Goal: Task Accomplishment & Management: Use online tool/utility

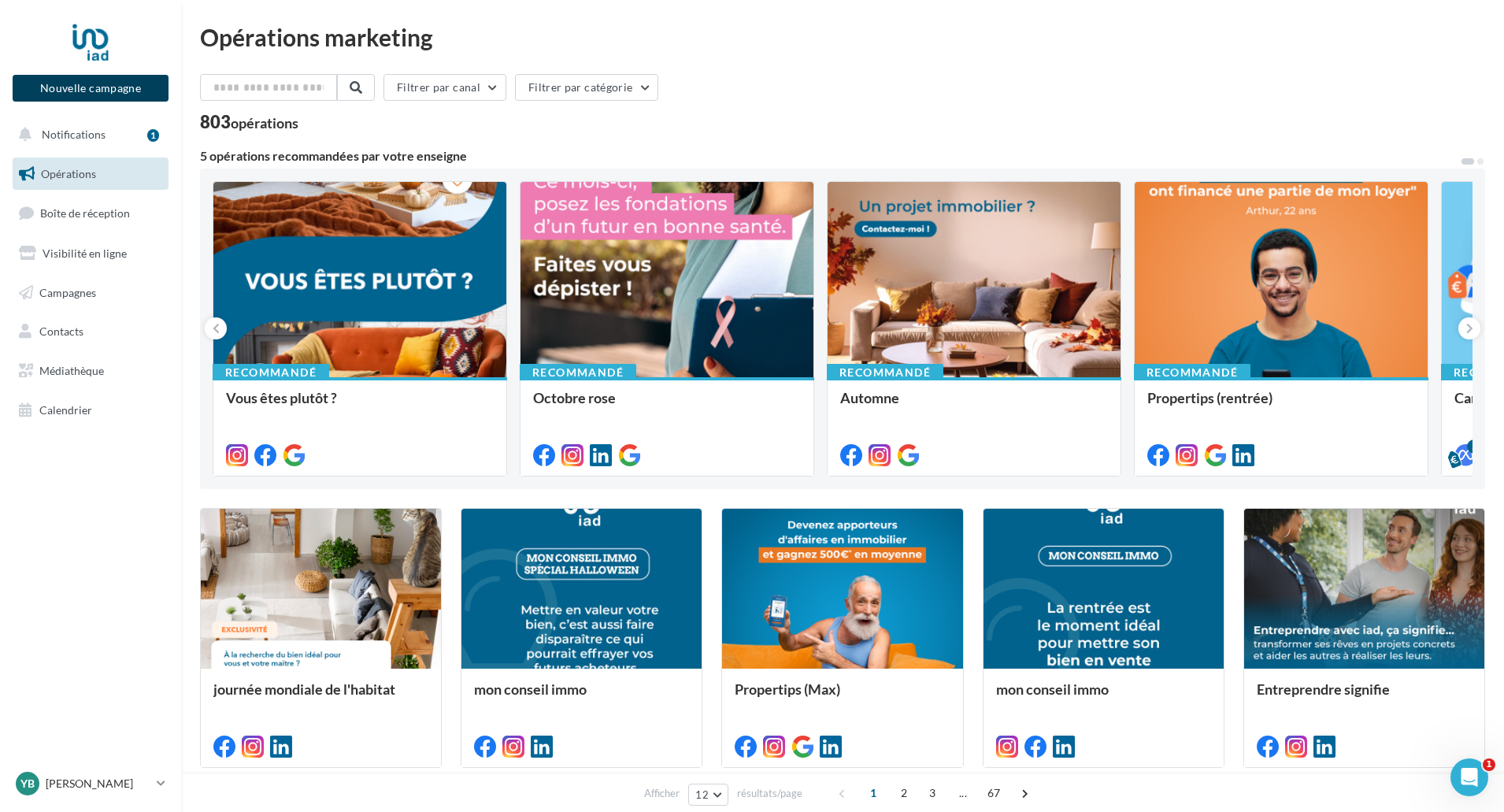
click at [92, 94] on button "Nouvelle campagne" at bounding box center [91, 88] width 156 height 27
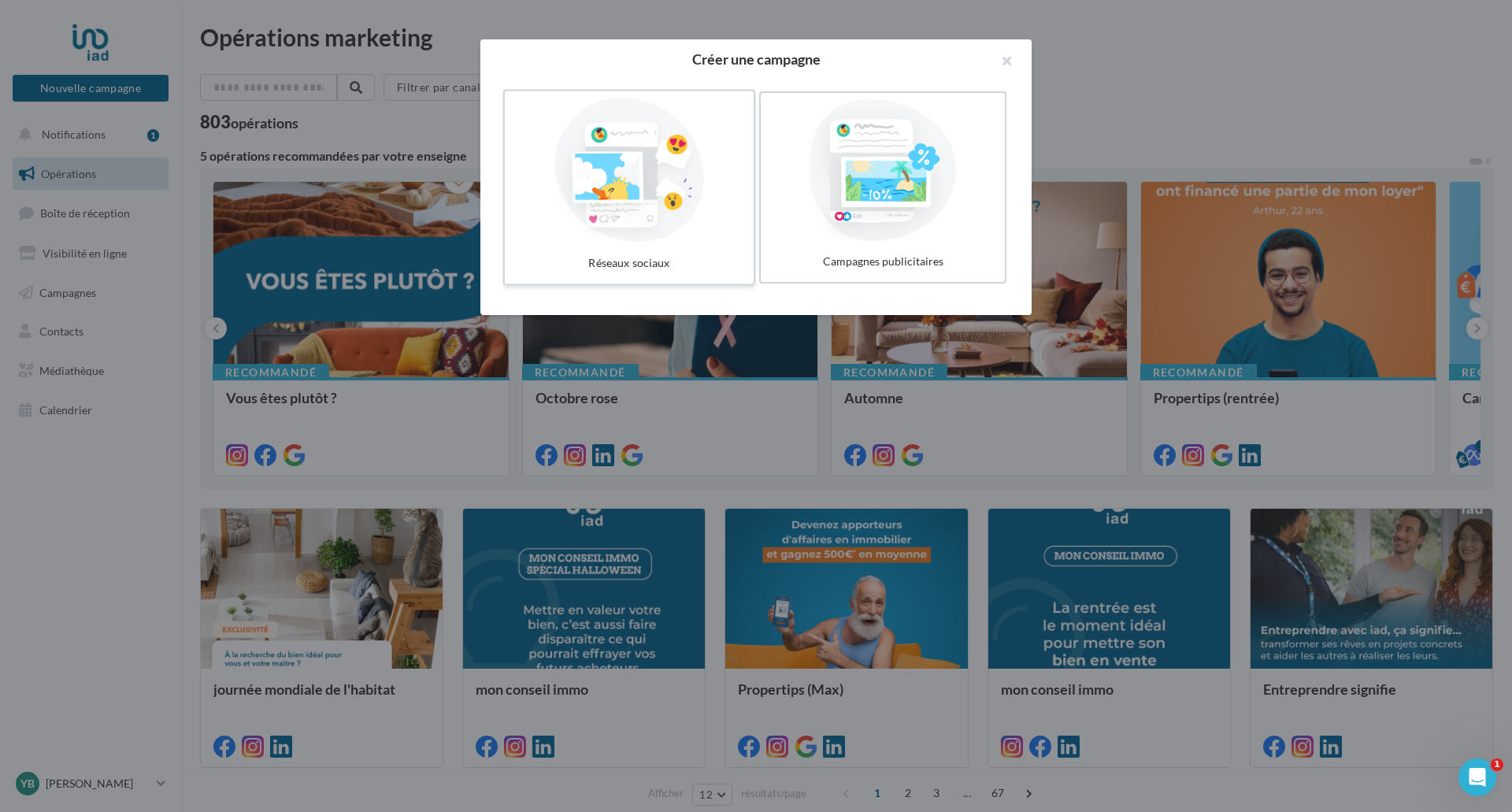
click at [633, 197] on div at bounding box center [629, 170] width 237 height 145
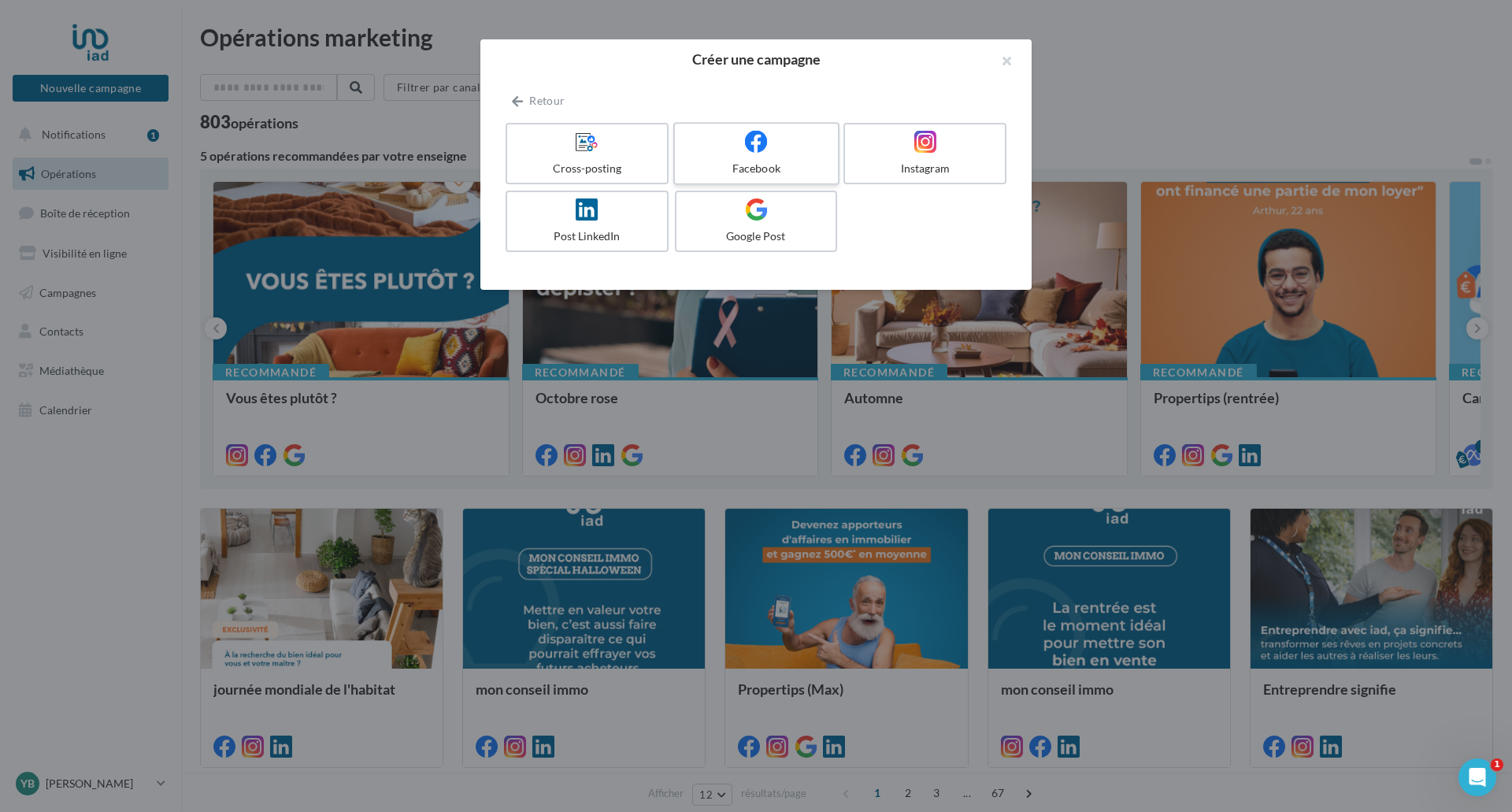
click at [722, 161] on div "Facebook" at bounding box center [756, 168] width 149 height 16
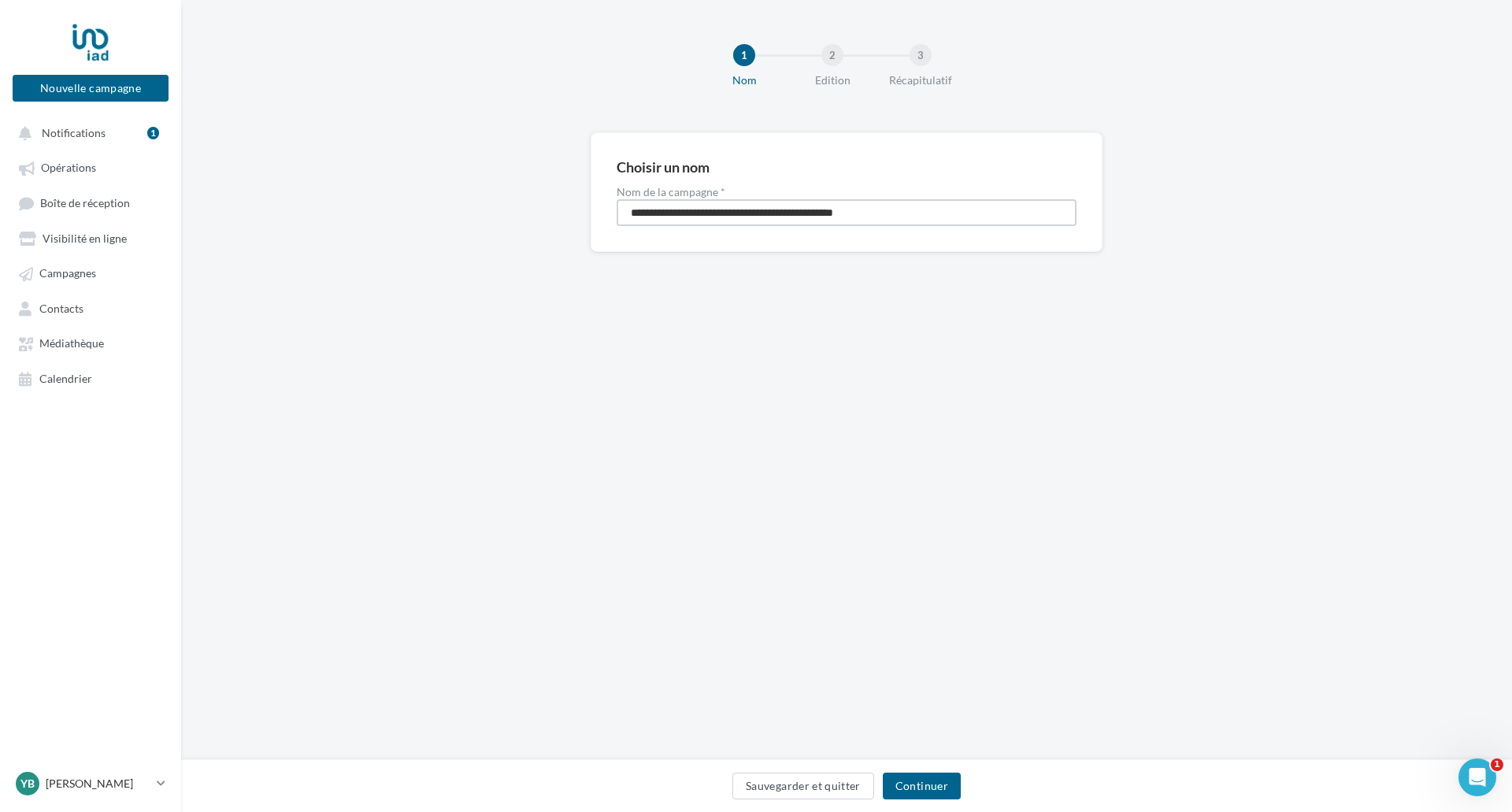
click at [772, 218] on input "**********" at bounding box center [846, 213] width 460 height 27
click at [930, 793] on button "Continuer" at bounding box center [922, 786] width 78 height 27
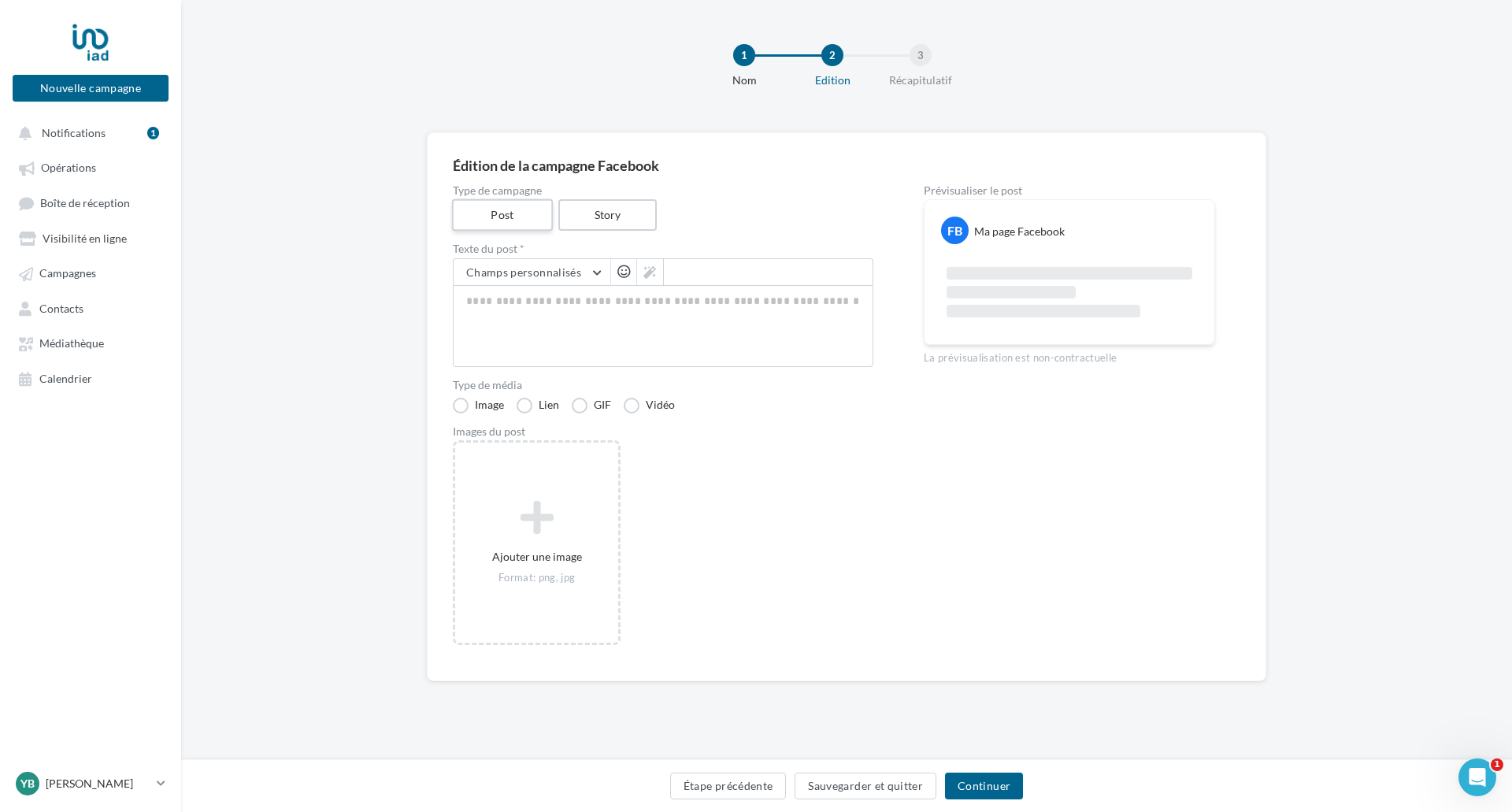
click at [521, 215] on label "Post" at bounding box center [502, 215] width 101 height 32
click at [595, 275] on button "Champs personnalisés" at bounding box center [532, 273] width 157 height 27
click at [595, 275] on input "text" at bounding box center [532, 273] width 157 height 27
click at [785, 435] on div "Images du post" at bounding box center [663, 431] width 421 height 11
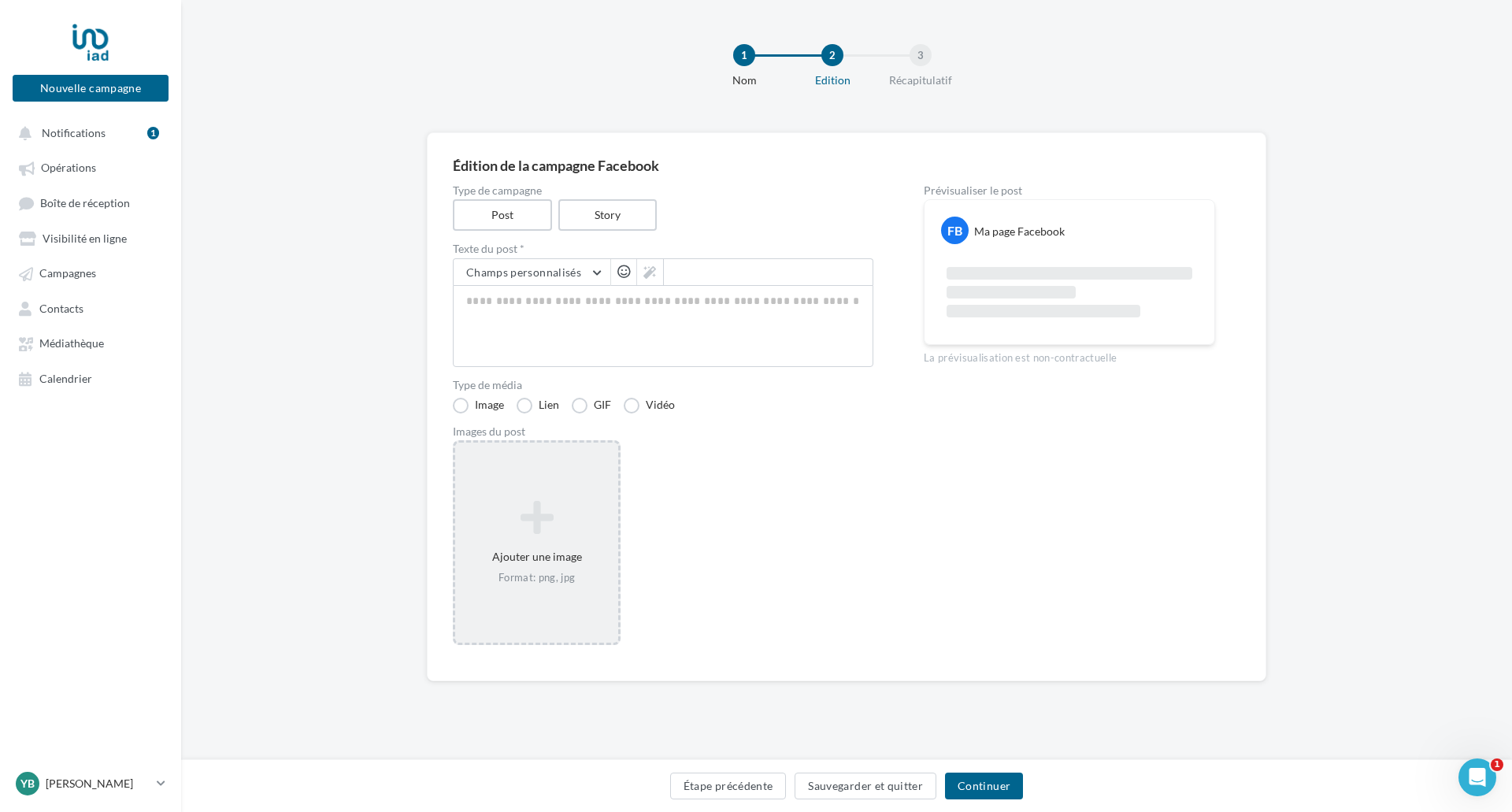
click at [534, 531] on icon at bounding box center [536, 517] width 150 height 38
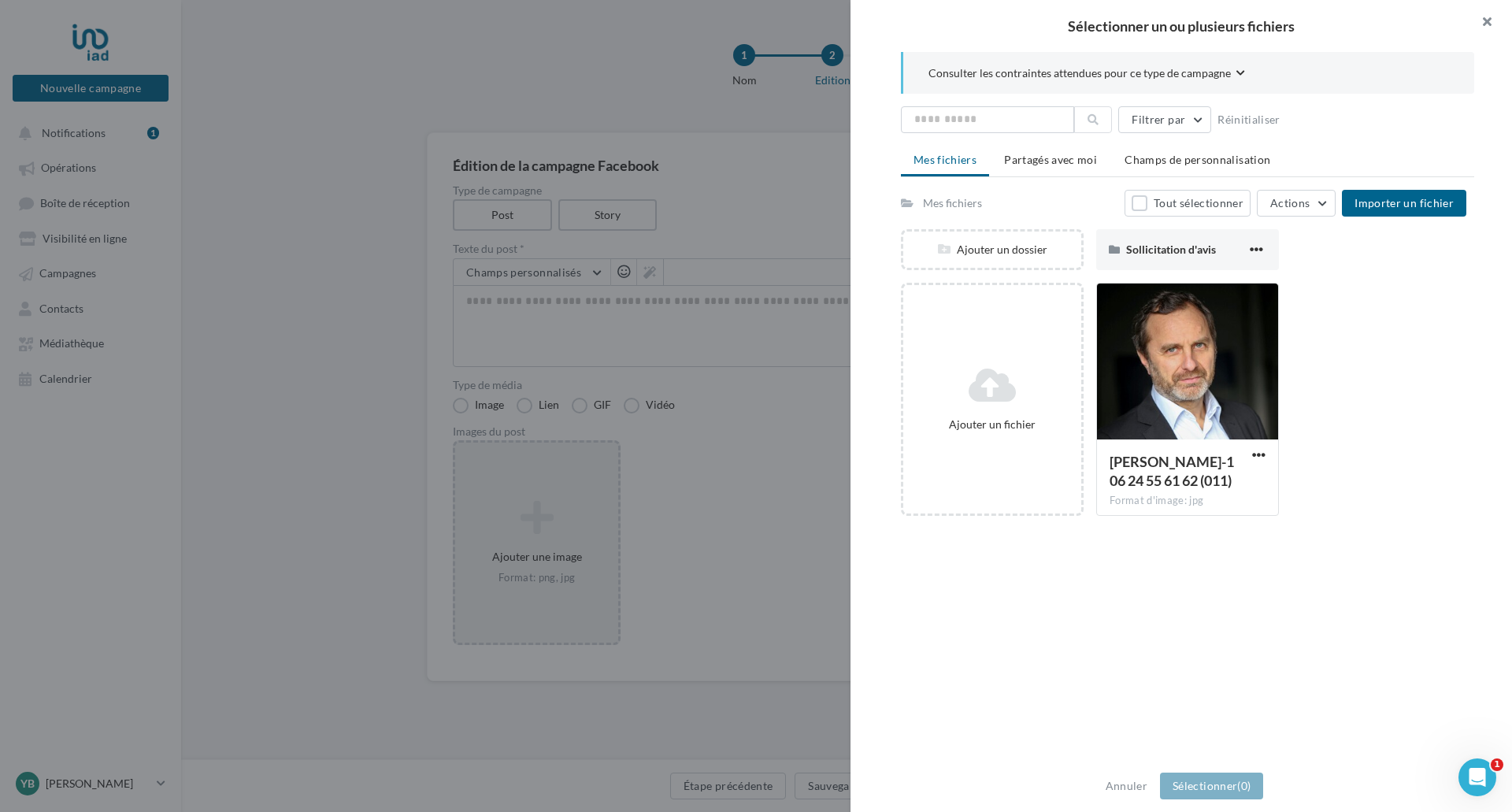
click at [1483, 21] on button "button" at bounding box center [1481, 24] width 63 height 47
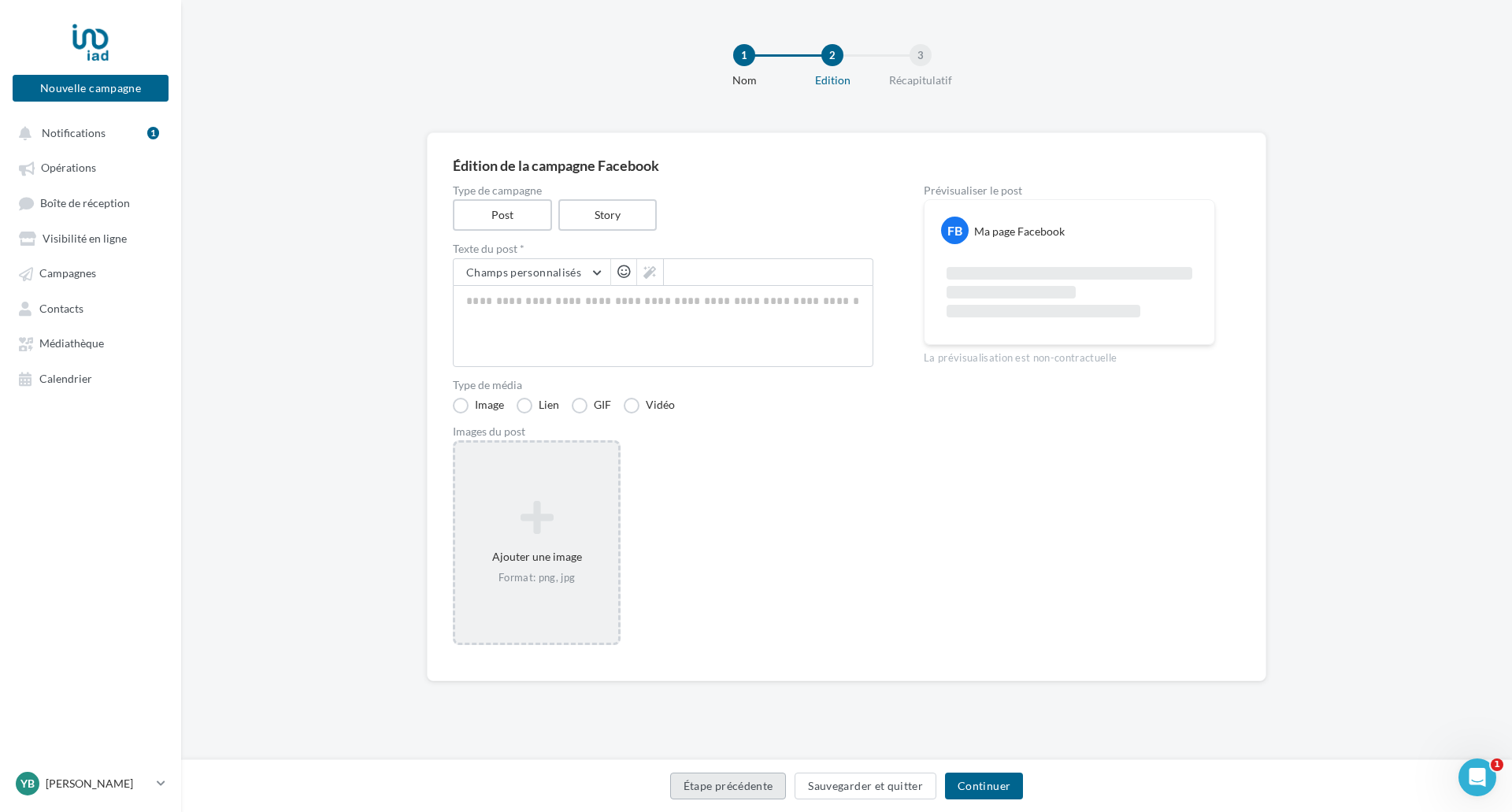
click at [753, 781] on button "Étape précédente" at bounding box center [728, 786] width 116 height 27
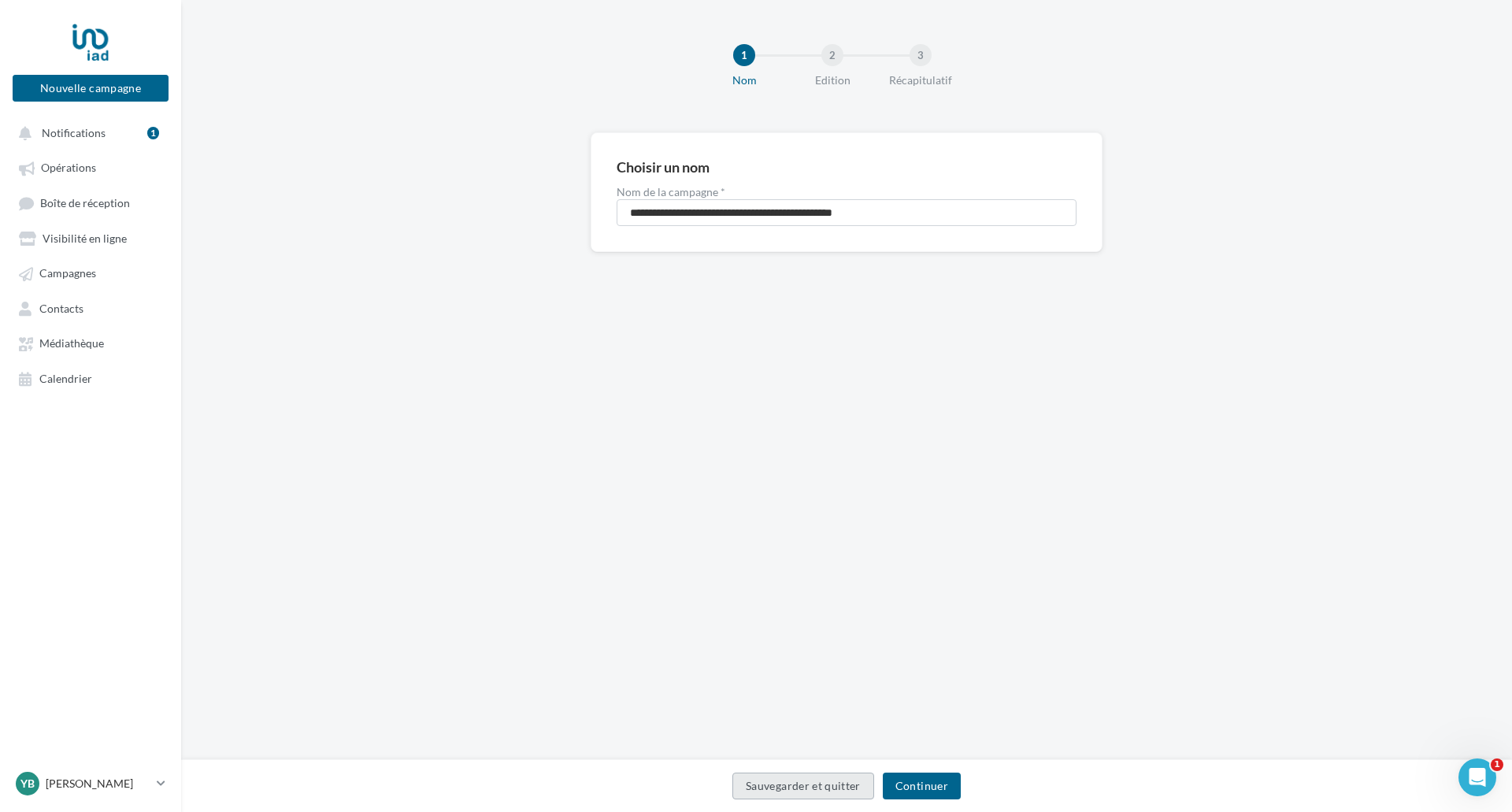
drag, startPoint x: 750, startPoint y: 786, endPoint x: 495, endPoint y: 691, distance: 272.1
click at [549, 738] on div "**********" at bounding box center [847, 380] width 1331 height 759
click at [71, 138] on span "Notifications" at bounding box center [73, 133] width 64 height 14
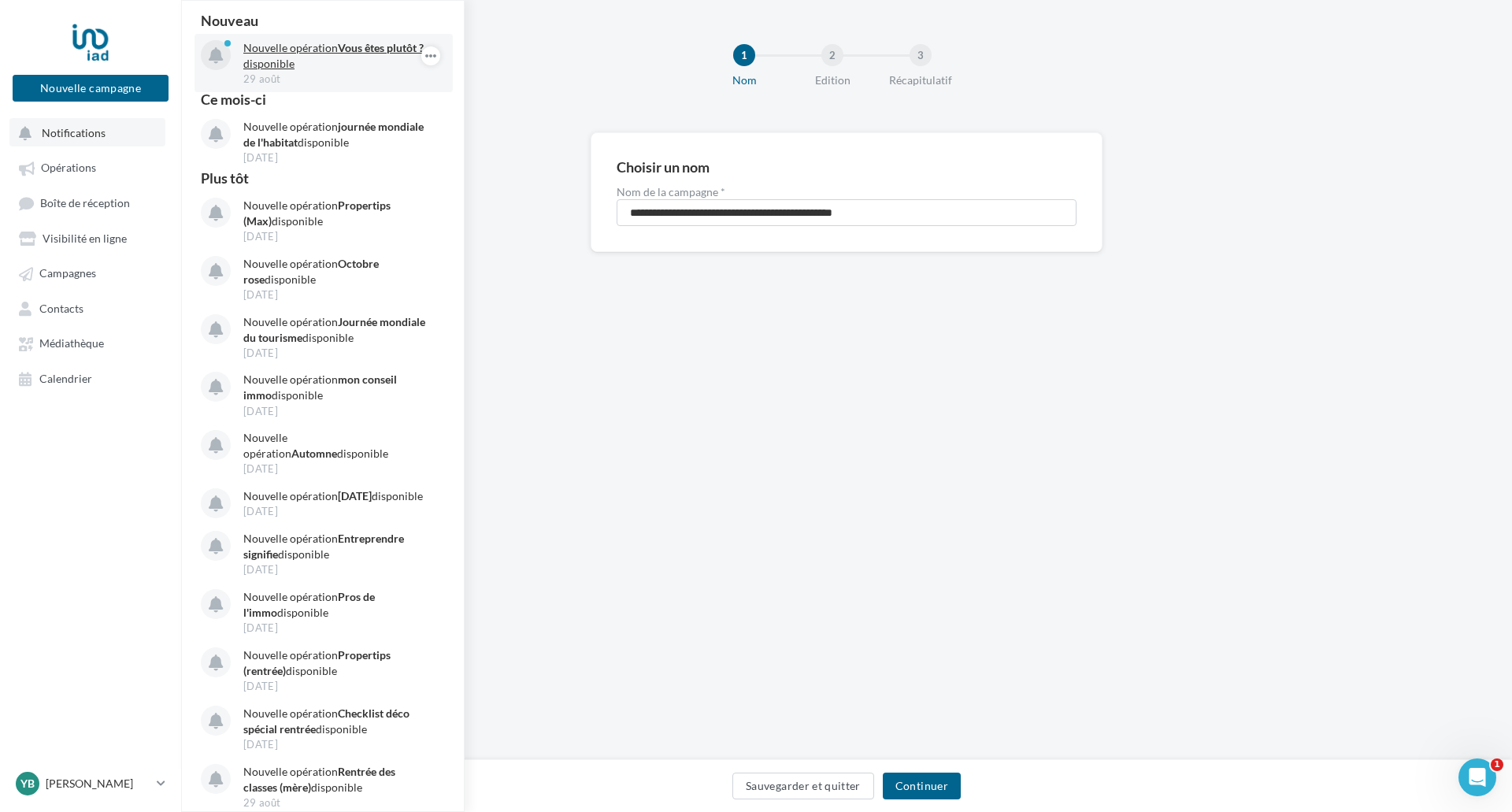
click at [320, 52] on p "Nouvelle opération Vous êtes plutôt ? disponible" at bounding box center [335, 55] width 183 height 31
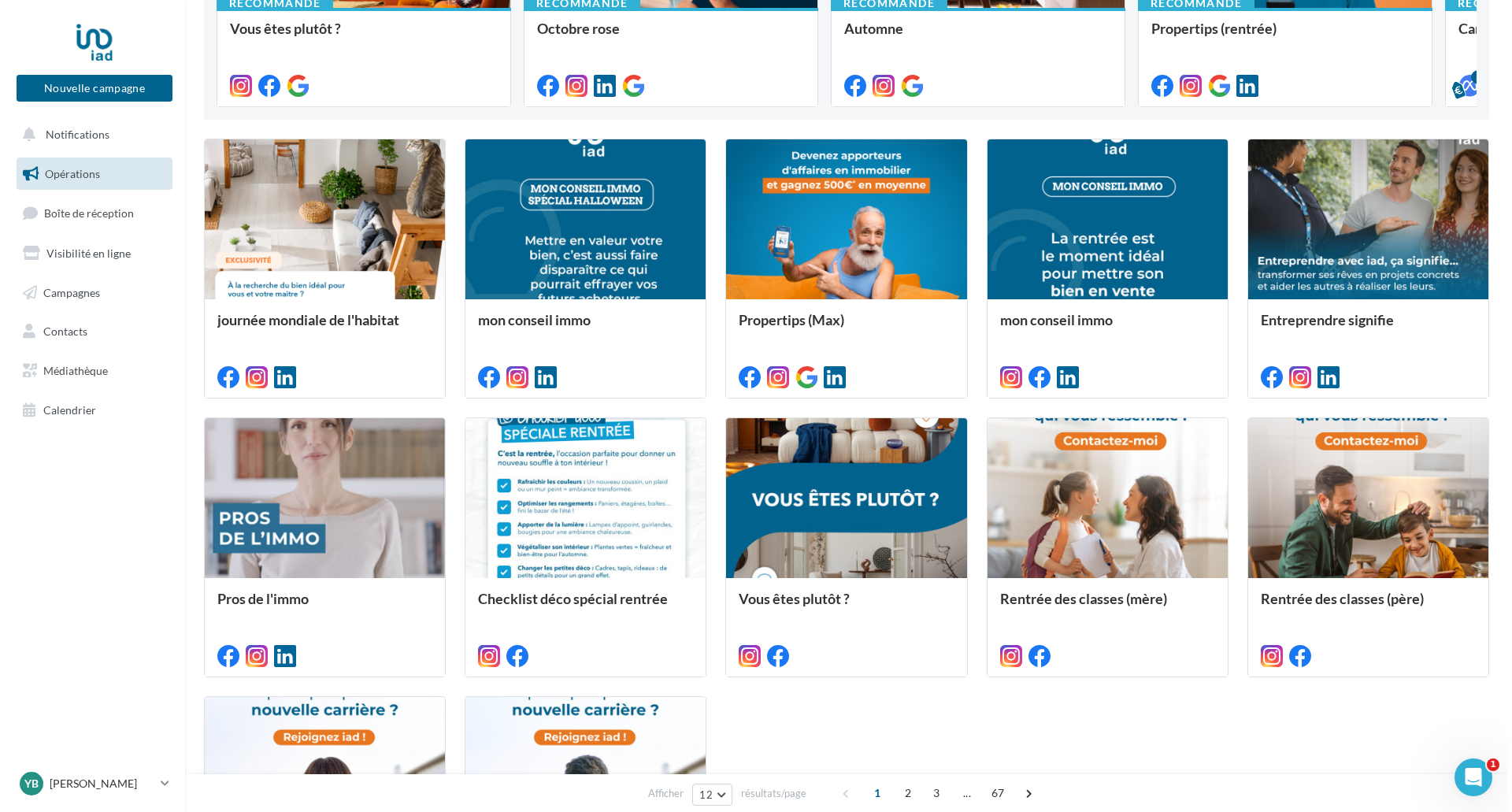
scroll to position [472, 0]
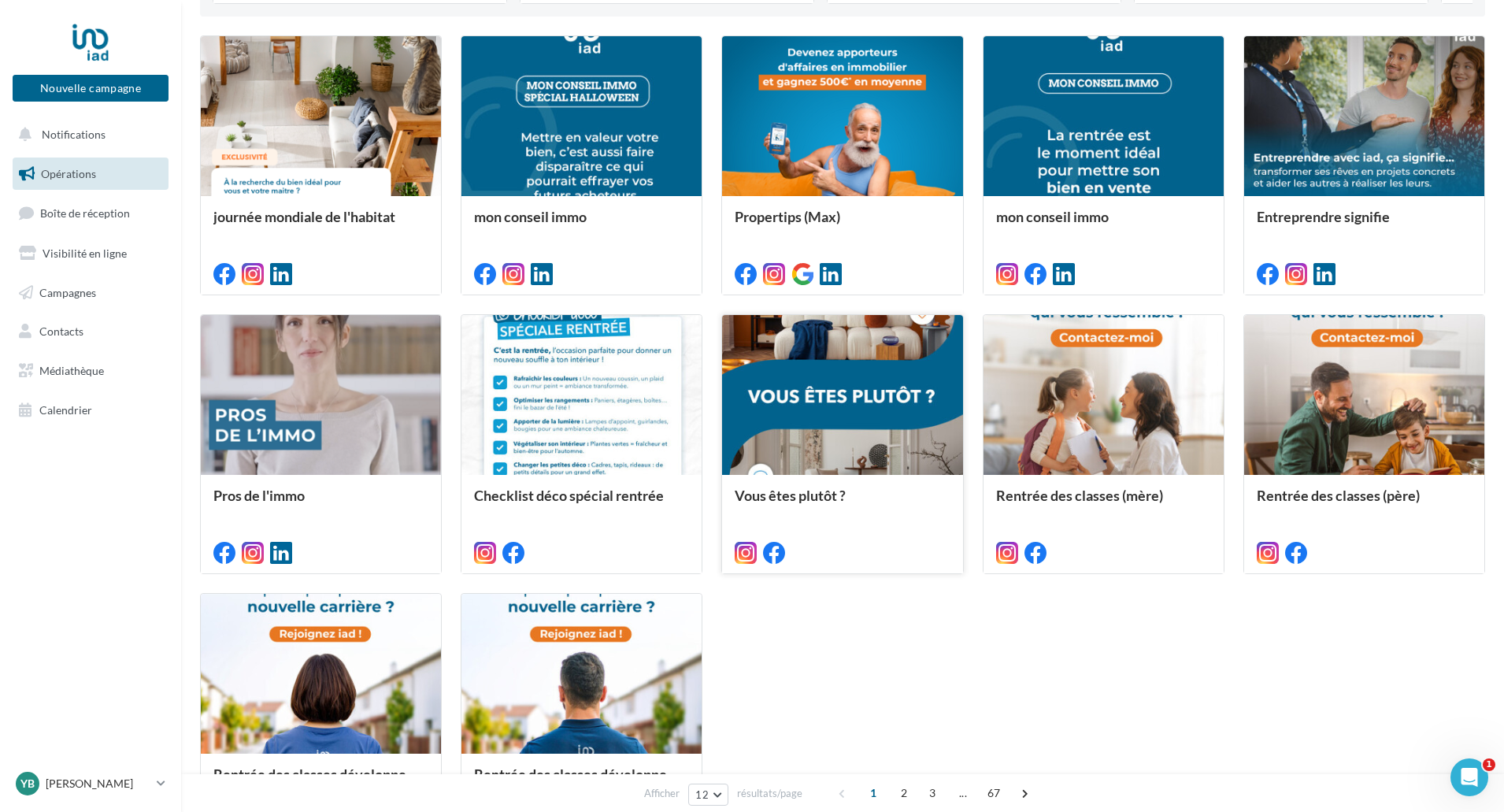
click at [812, 399] on div at bounding box center [842, 396] width 240 height 161
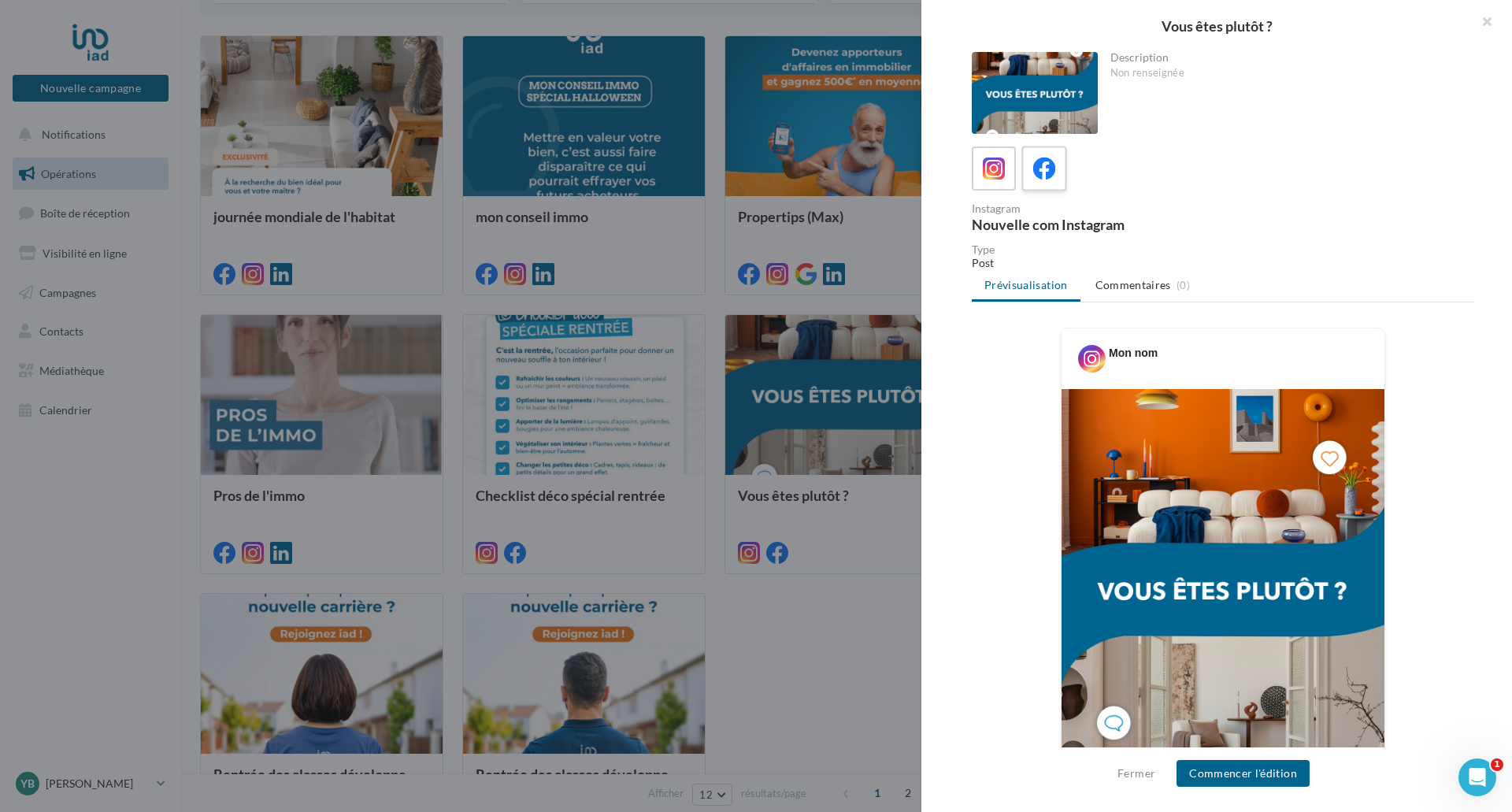
click at [1028, 172] on label at bounding box center [1044, 168] width 45 height 45
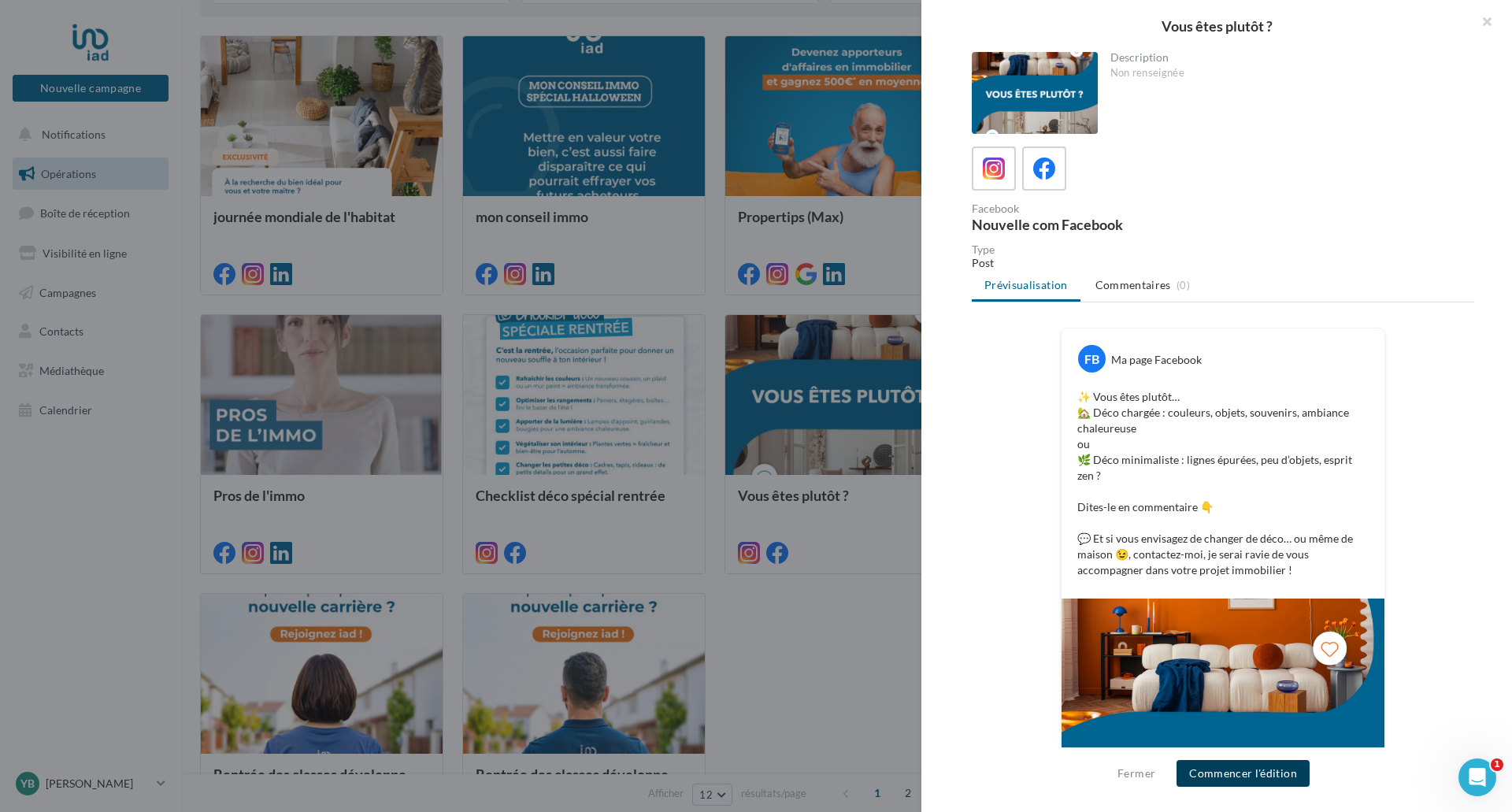
click at [1265, 776] on button "Commencer l'édition" at bounding box center [1243, 773] width 133 height 27
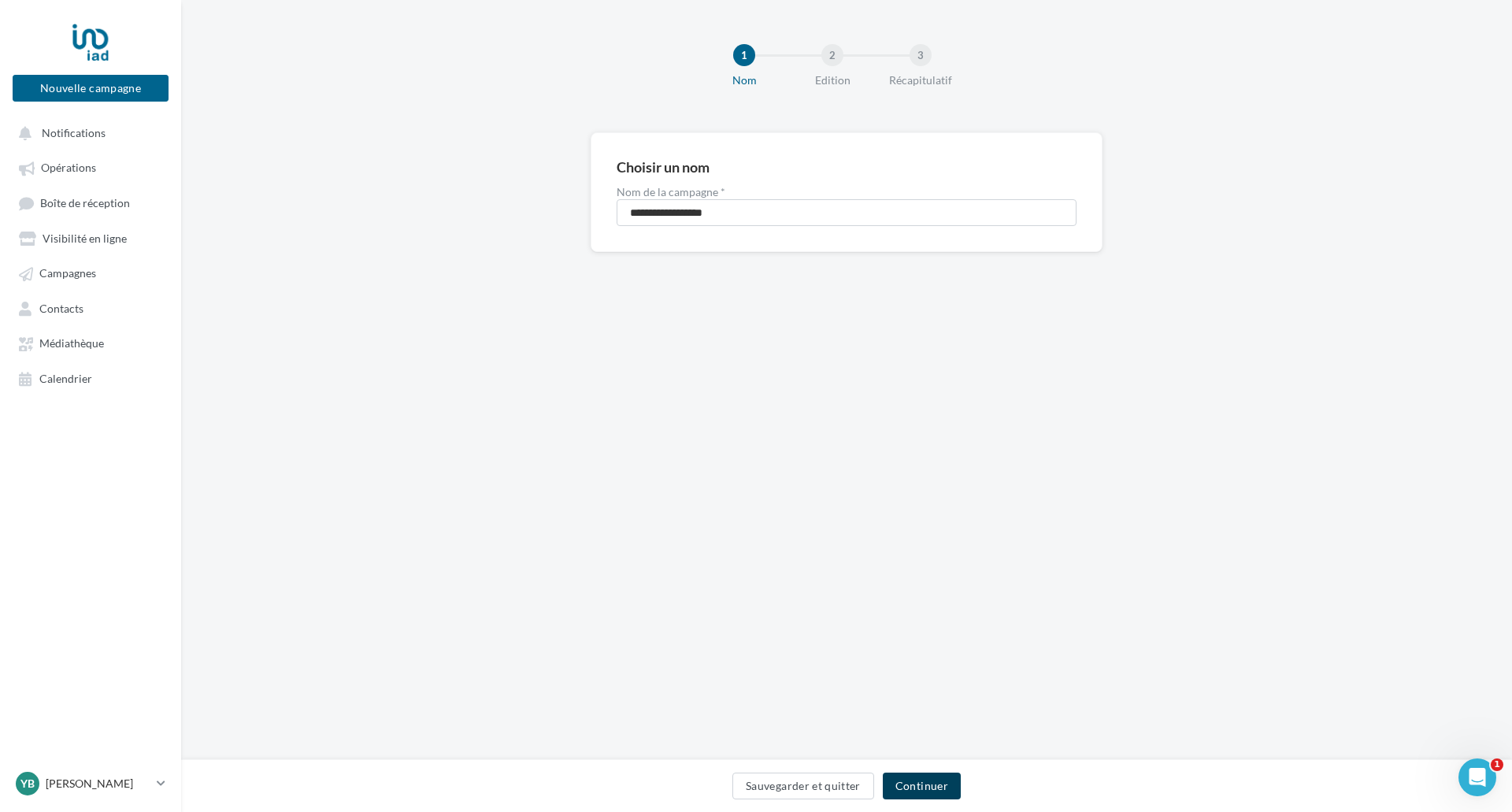
click at [928, 782] on button "Continuer" at bounding box center [922, 786] width 78 height 27
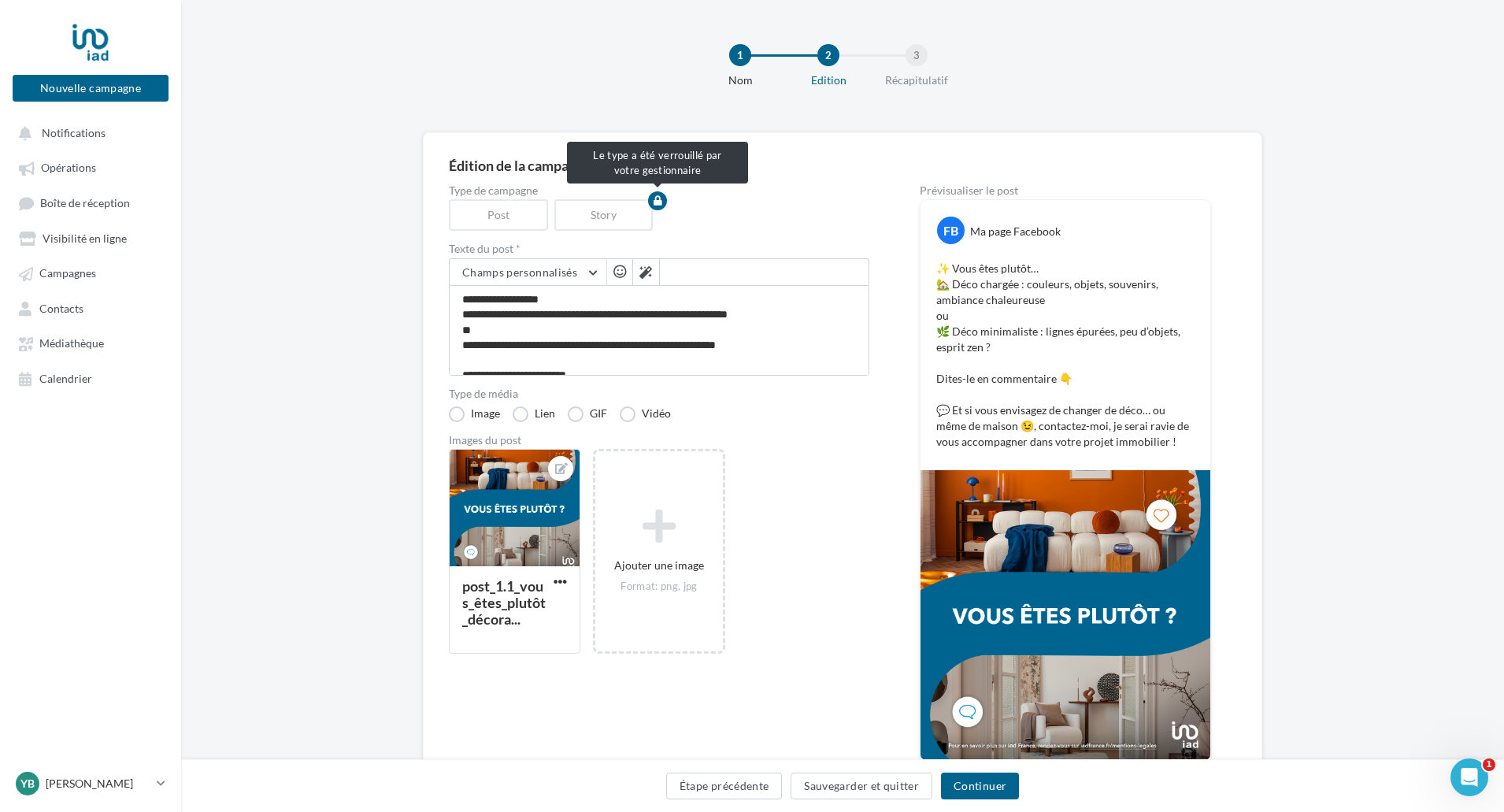
click at [496, 215] on div "Post" at bounding box center [501, 214] width 105 height 31
click at [965, 784] on button "Continuer" at bounding box center [980, 786] width 78 height 27
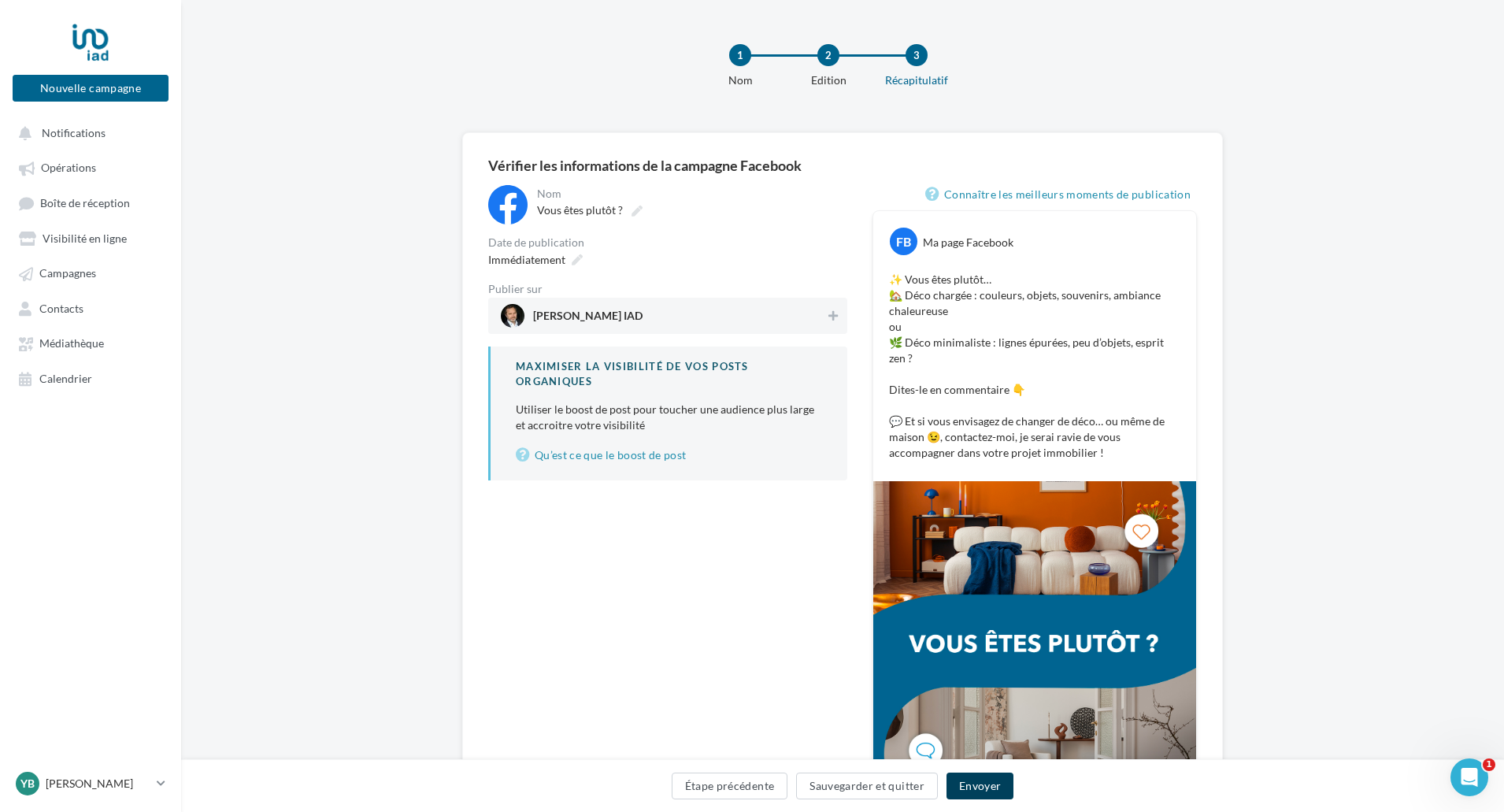
click at [983, 792] on button "Envoyer" at bounding box center [980, 786] width 67 height 27
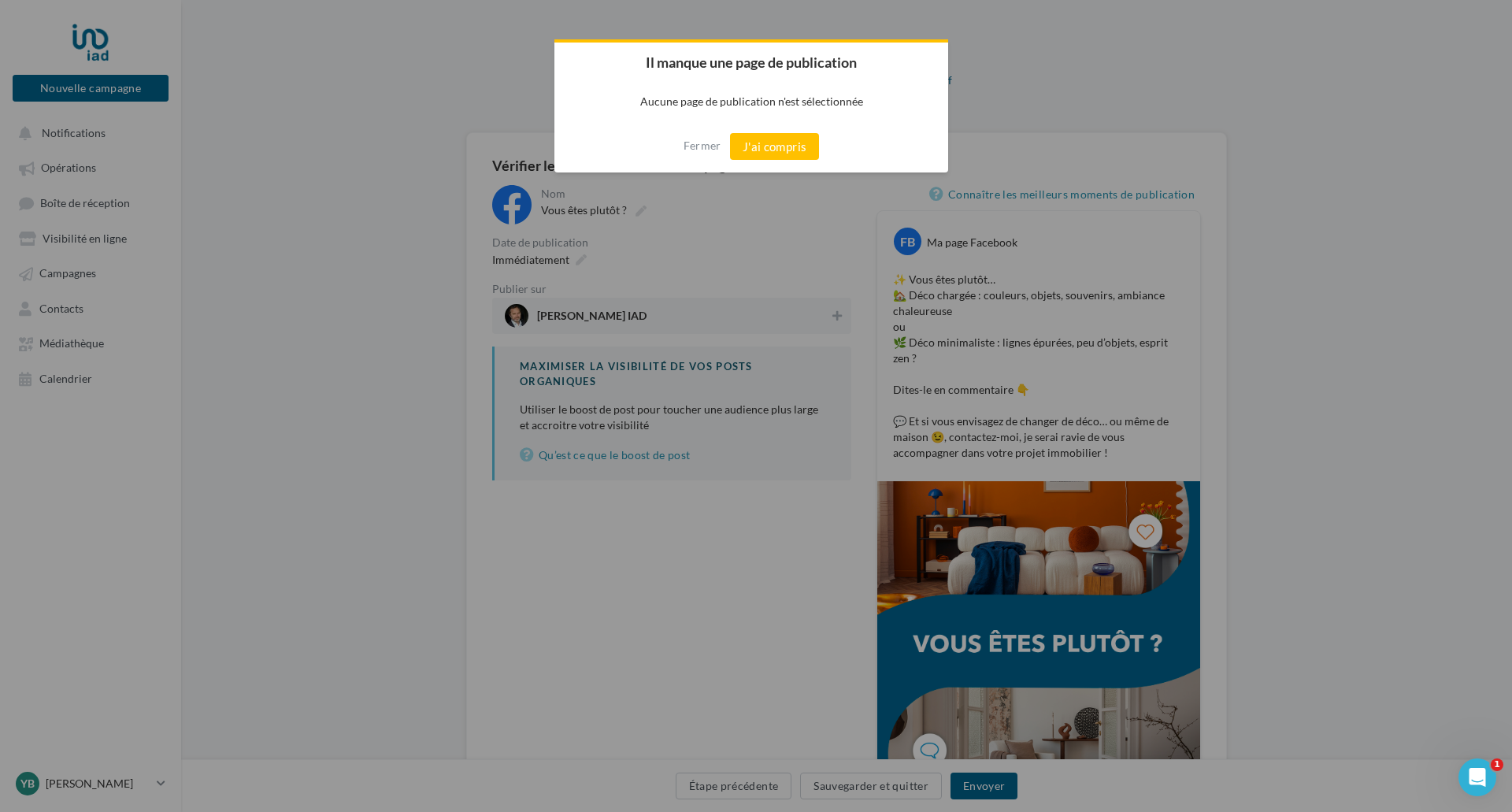
drag, startPoint x: 769, startPoint y: 150, endPoint x: 752, endPoint y: 165, distance: 22.7
click at [752, 165] on div "Fermer J'ai compris" at bounding box center [751, 146] width 393 height 52
click at [702, 146] on button "Fermer" at bounding box center [702, 146] width 38 height 25
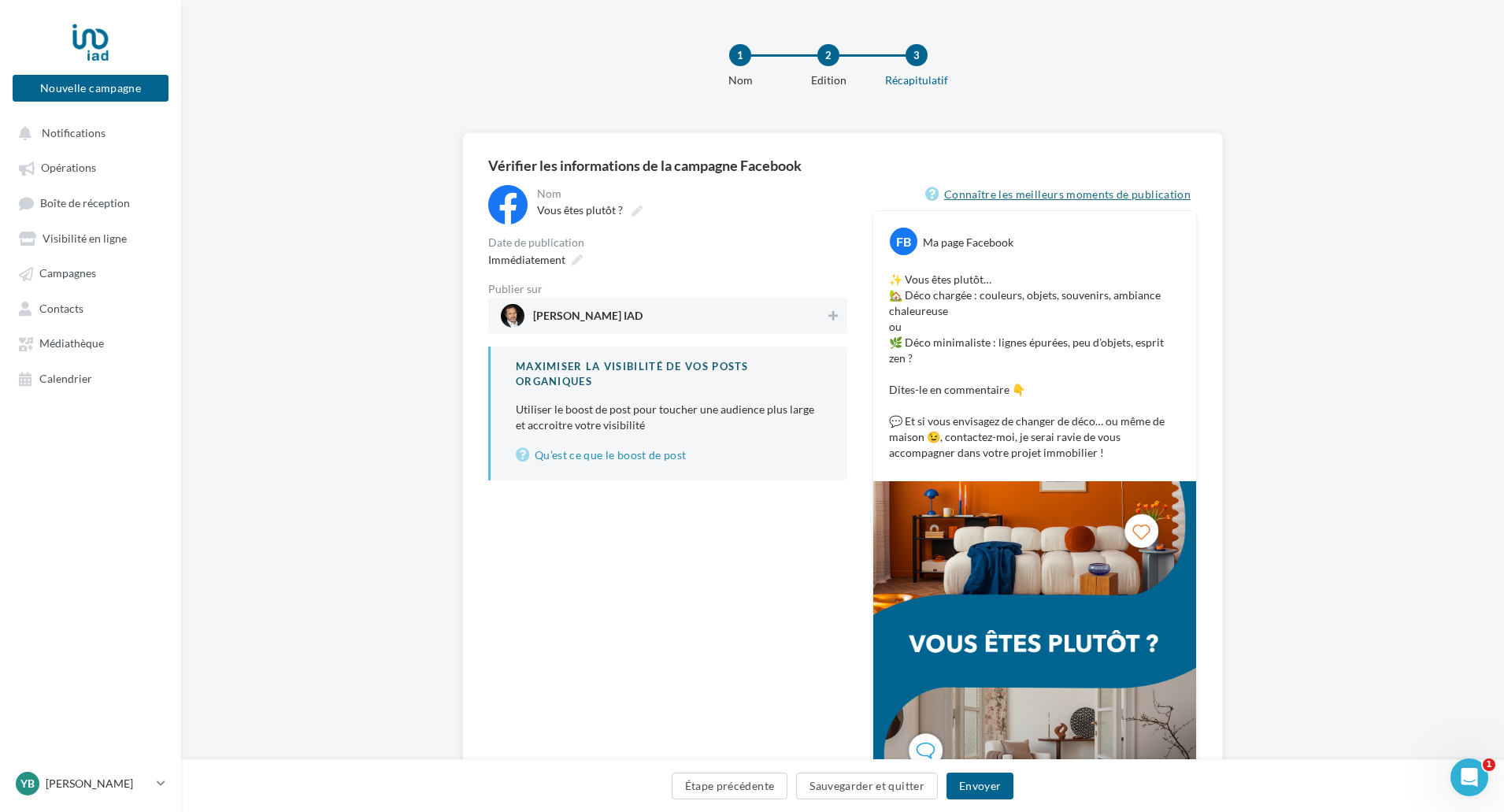
click at [1033, 197] on link "Connaître les meilleurs moments de publication" at bounding box center [1061, 194] width 271 height 19
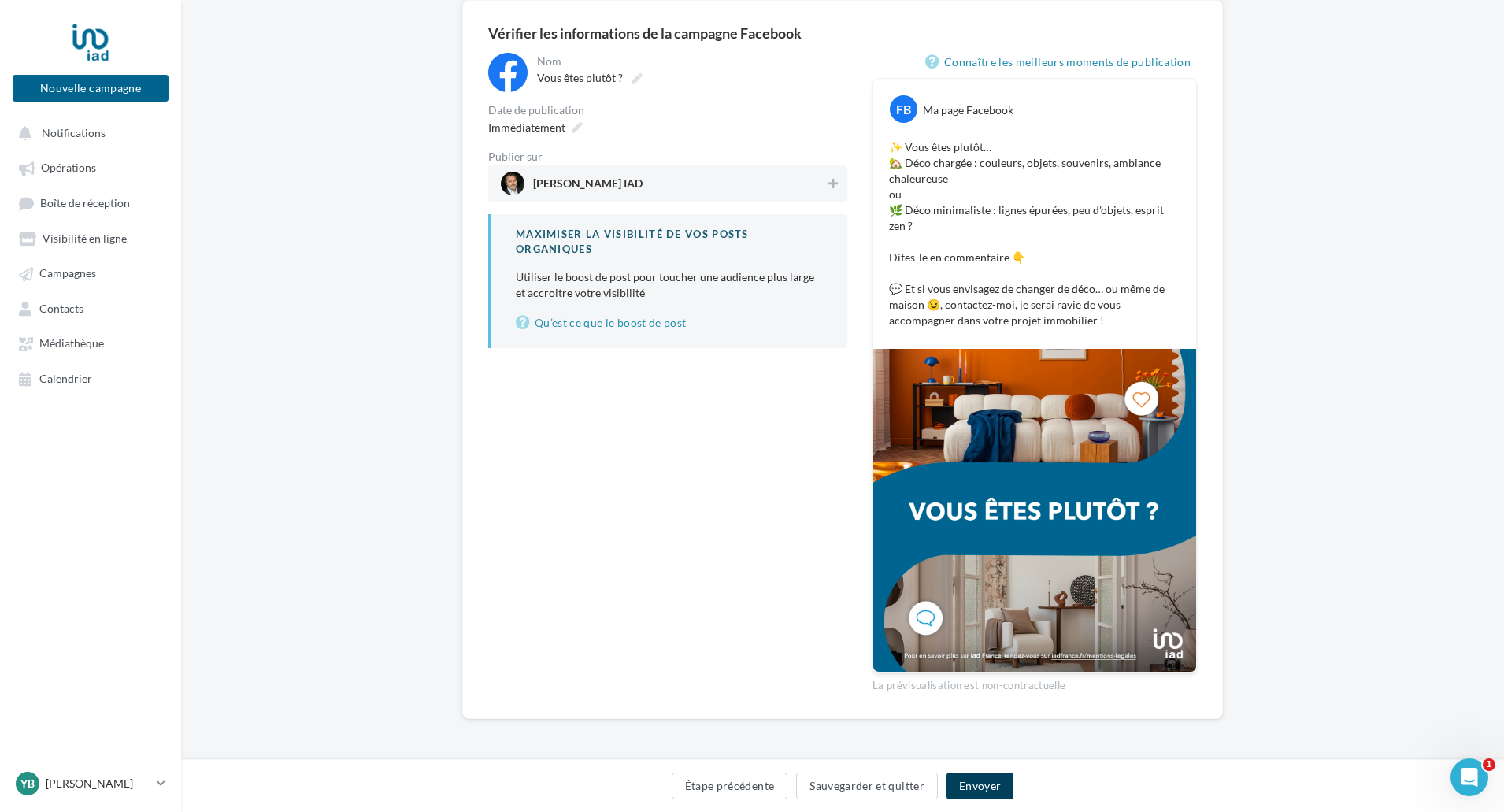
click at [978, 786] on button "Envoyer" at bounding box center [980, 786] width 67 height 27
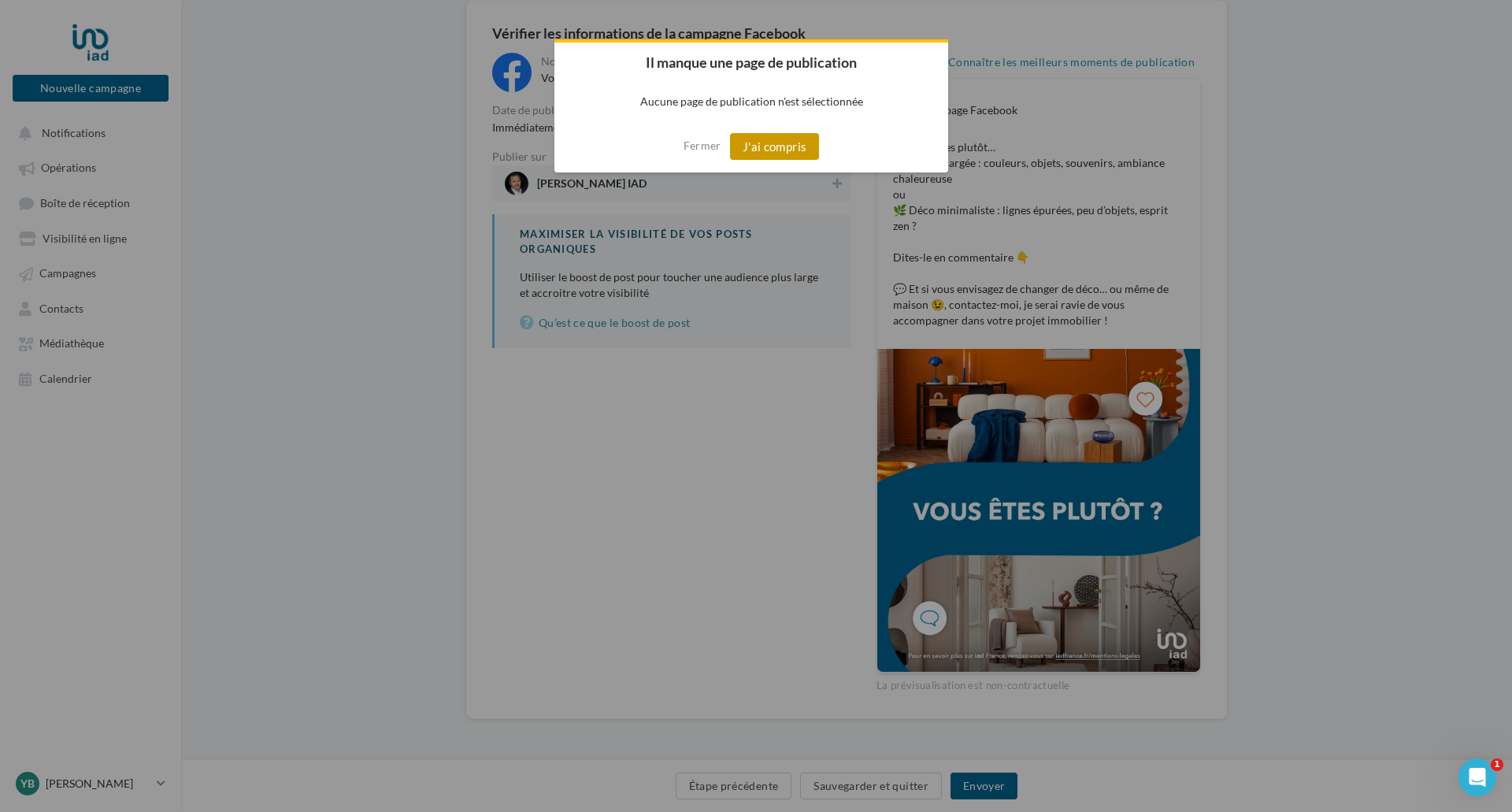
click at [749, 152] on button "J'ai compris" at bounding box center [775, 147] width 90 height 27
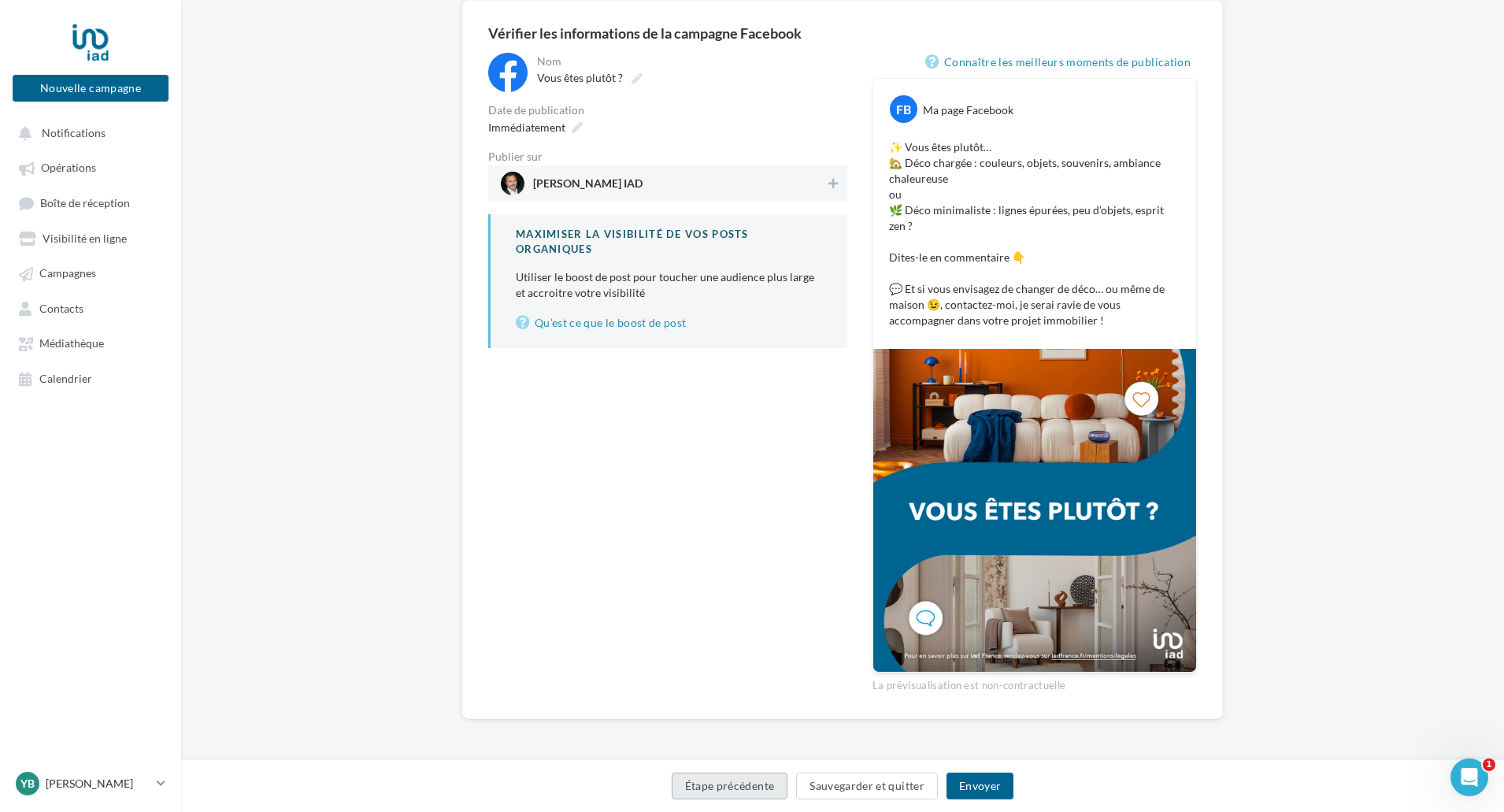
click at [747, 797] on button "Étape précédente" at bounding box center [729, 786] width 116 height 27
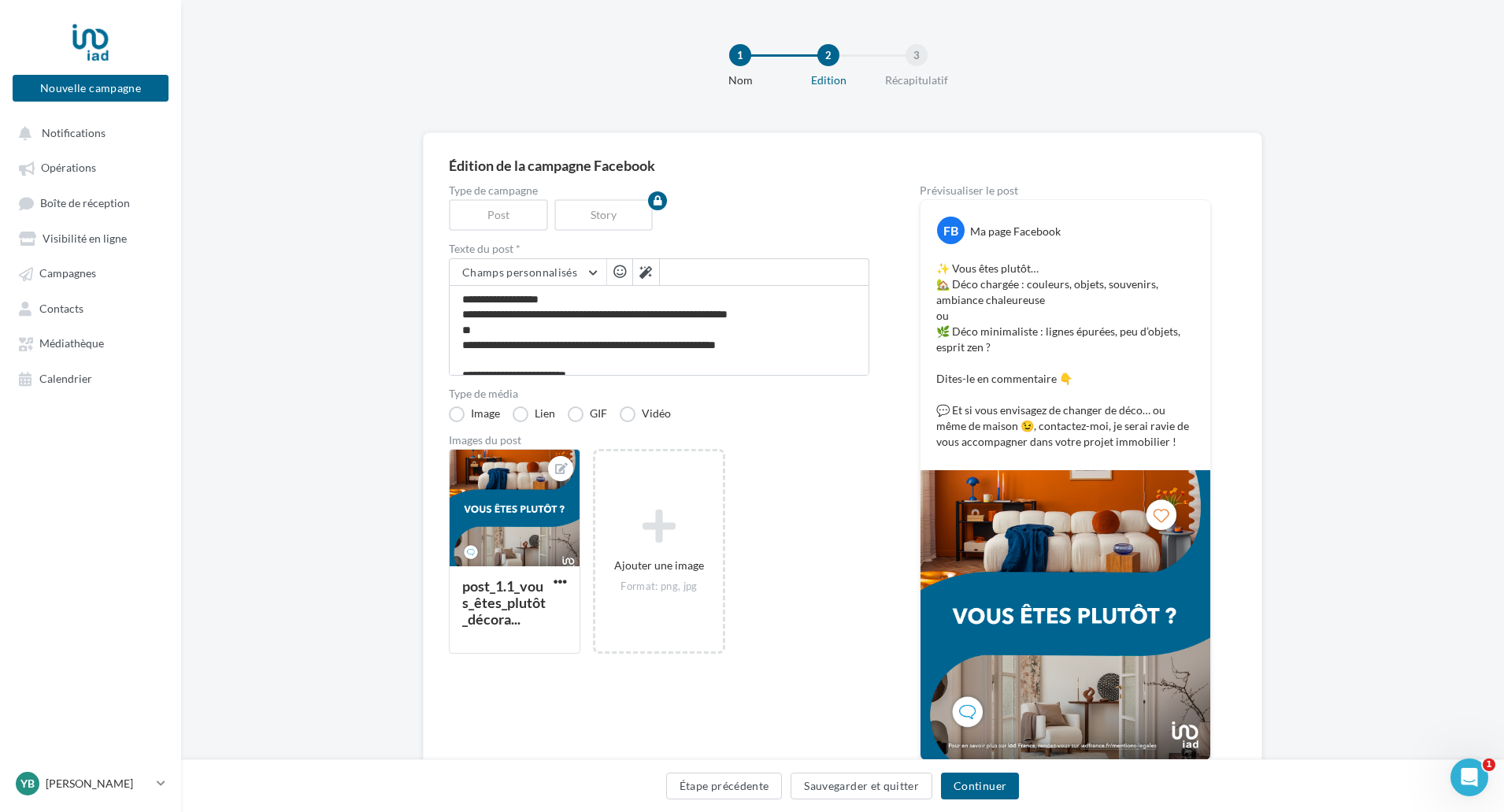
scroll to position [60, 0]
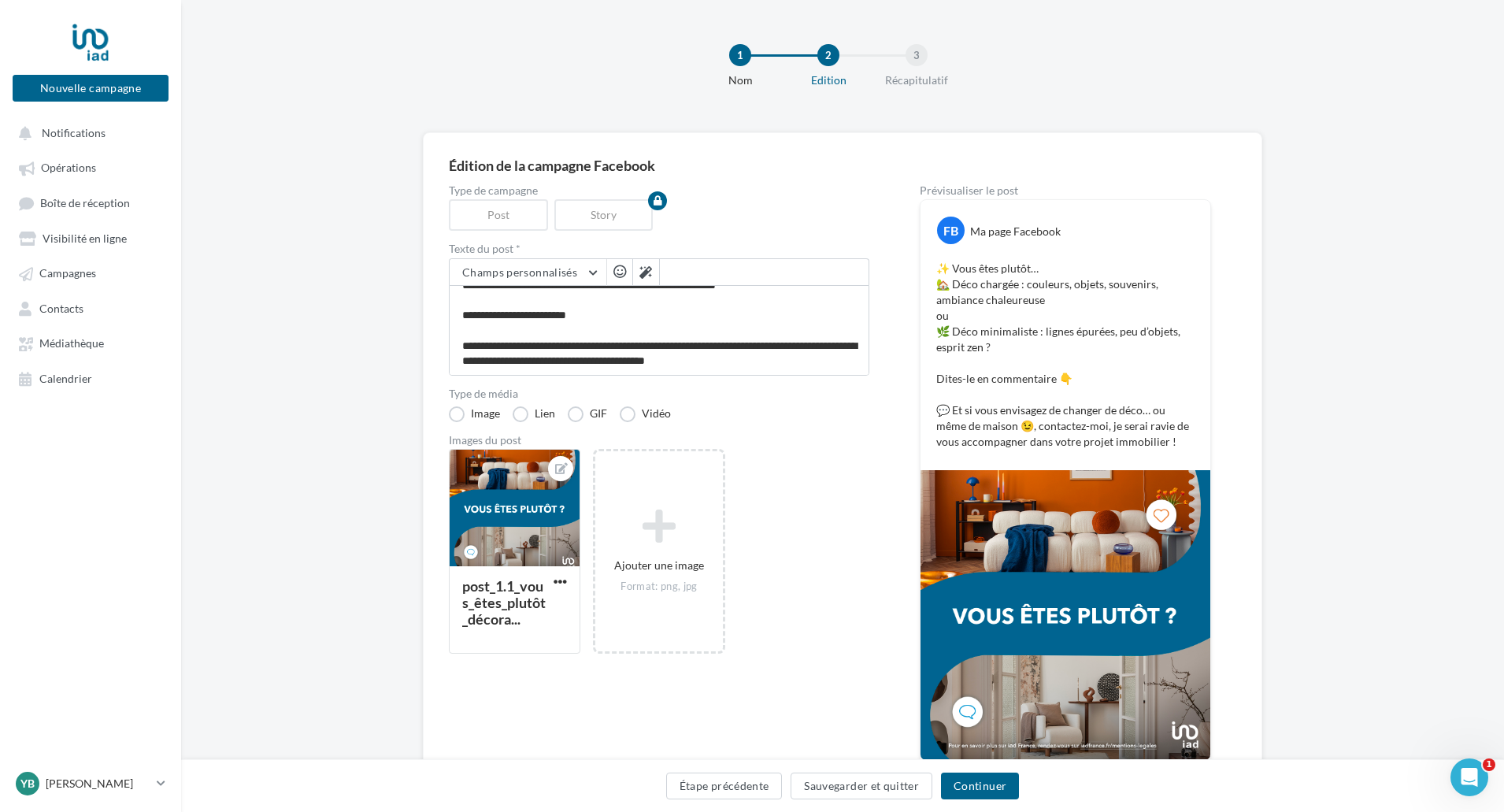
click at [612, 216] on div "Story" at bounding box center [607, 214] width 105 height 31
click at [517, 220] on div "Post" at bounding box center [501, 214] width 105 height 31
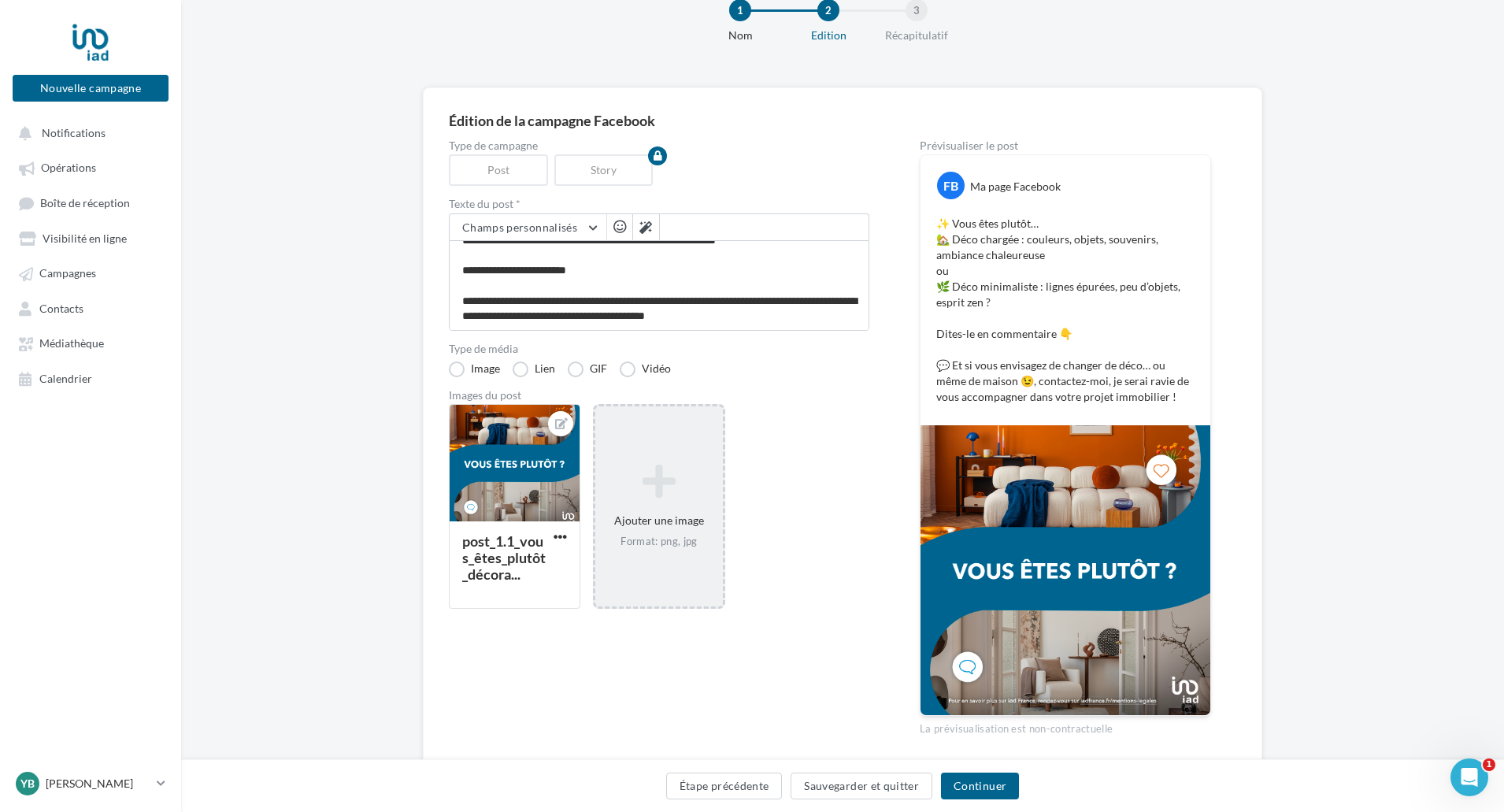
scroll to position [0, 0]
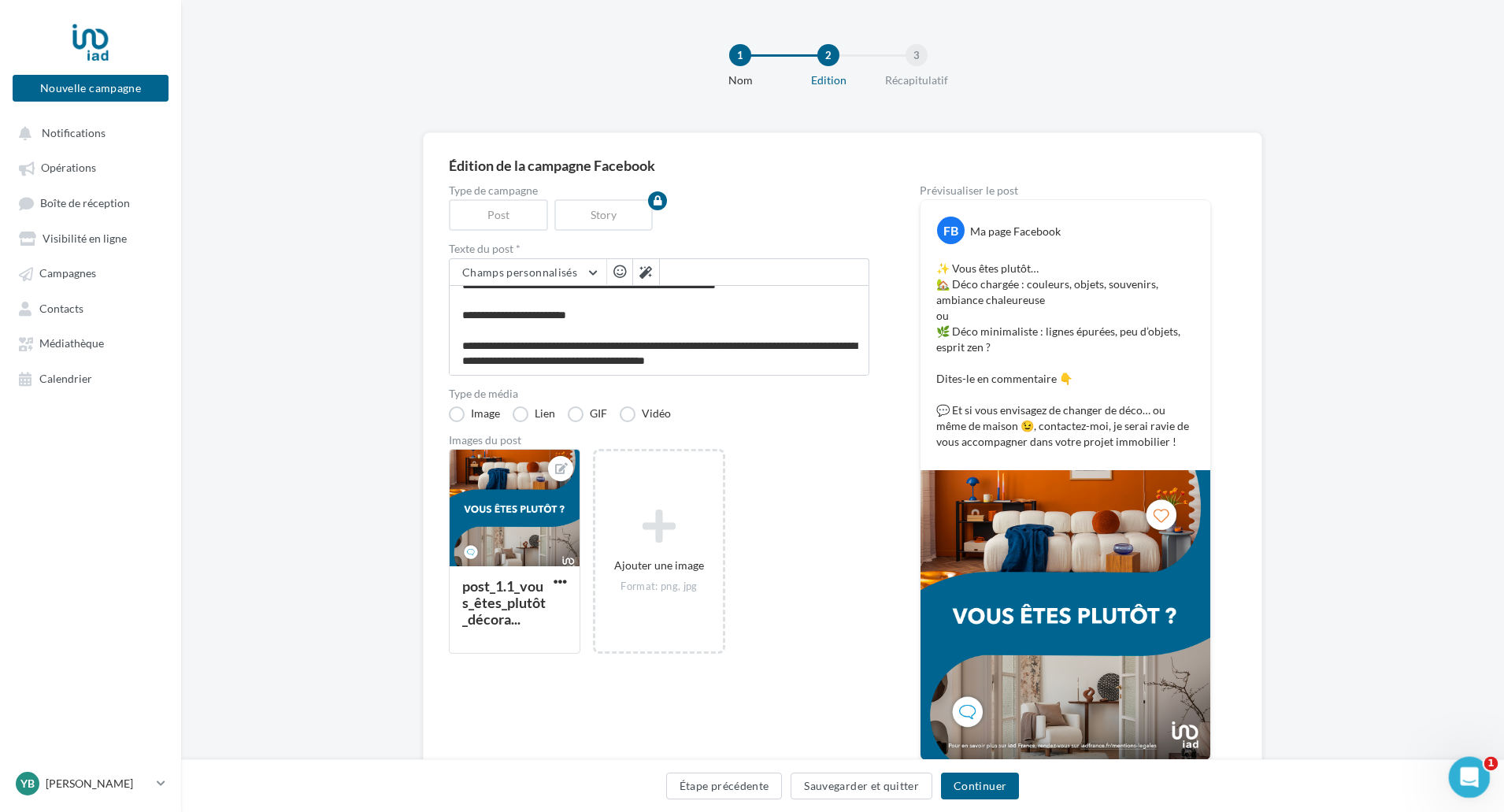
click at [1468, 776] on icon "Ouvrir le Messenger Intercom" at bounding box center [1467, 775] width 11 height 13
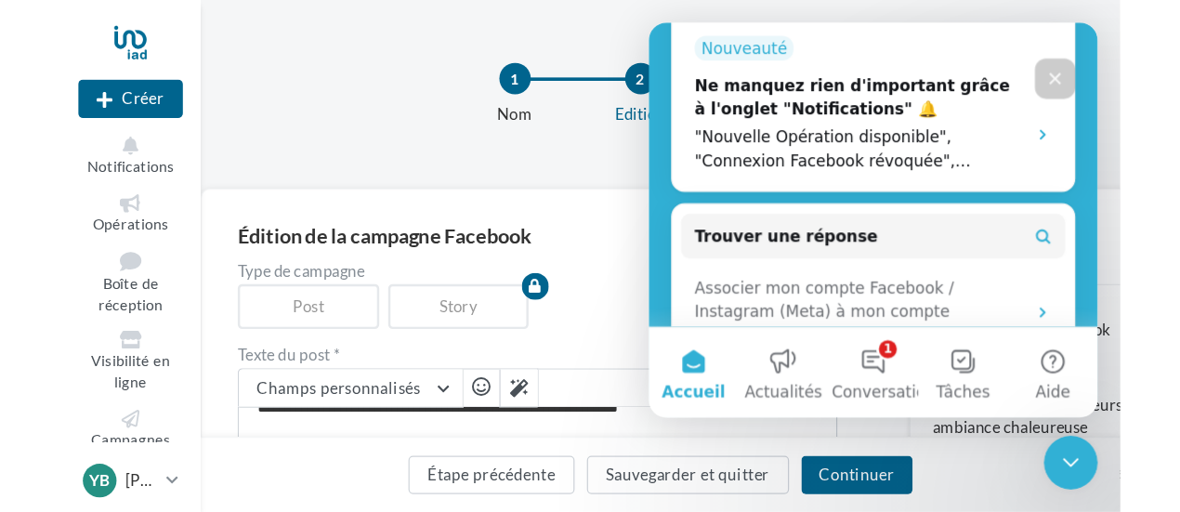
scroll to position [482, 0]
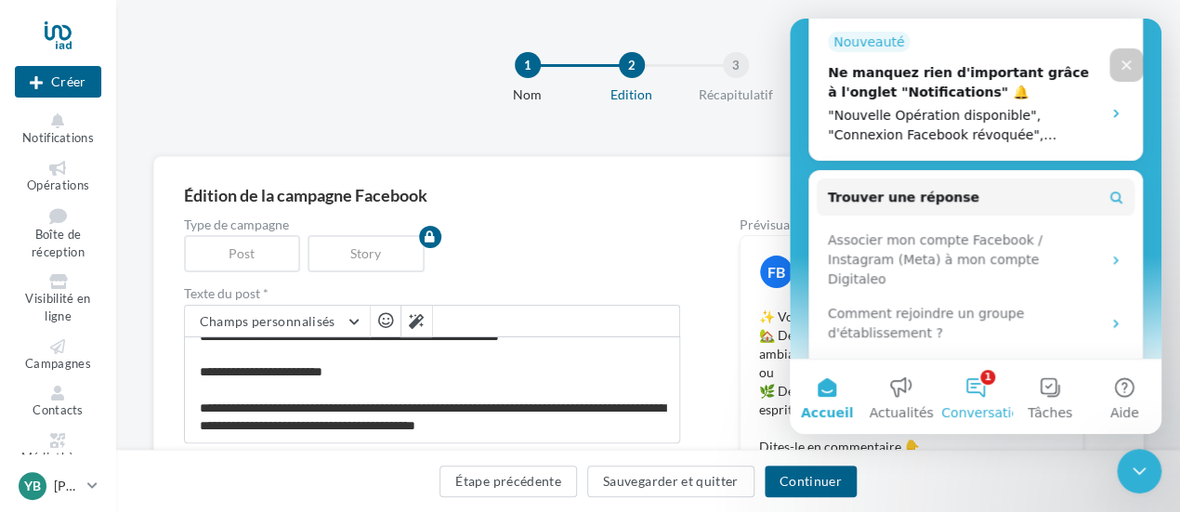
click at [979, 382] on button "1 Conversations" at bounding box center [975, 396] width 74 height 74
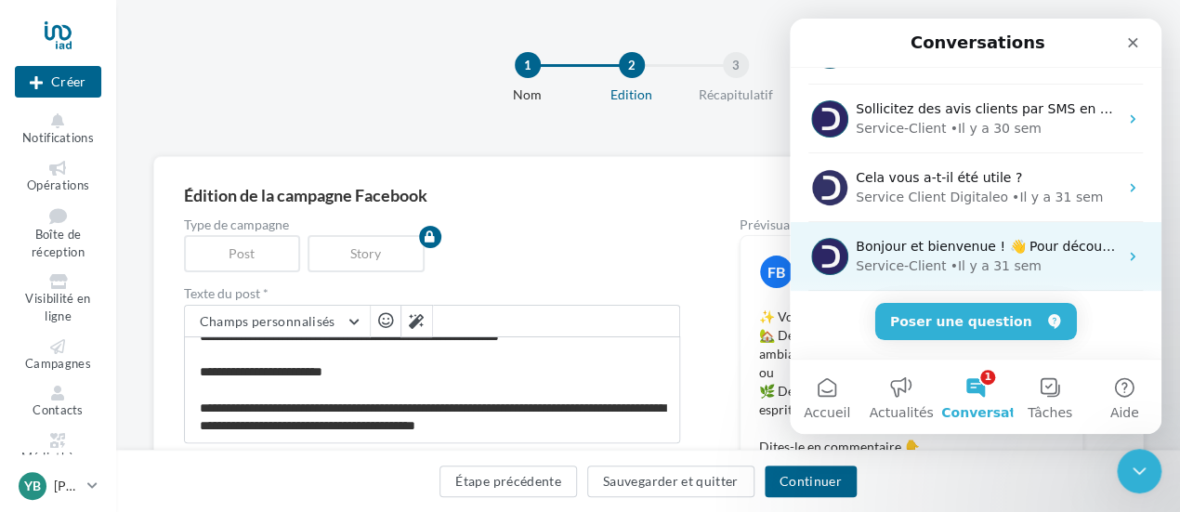
scroll to position [470, 0]
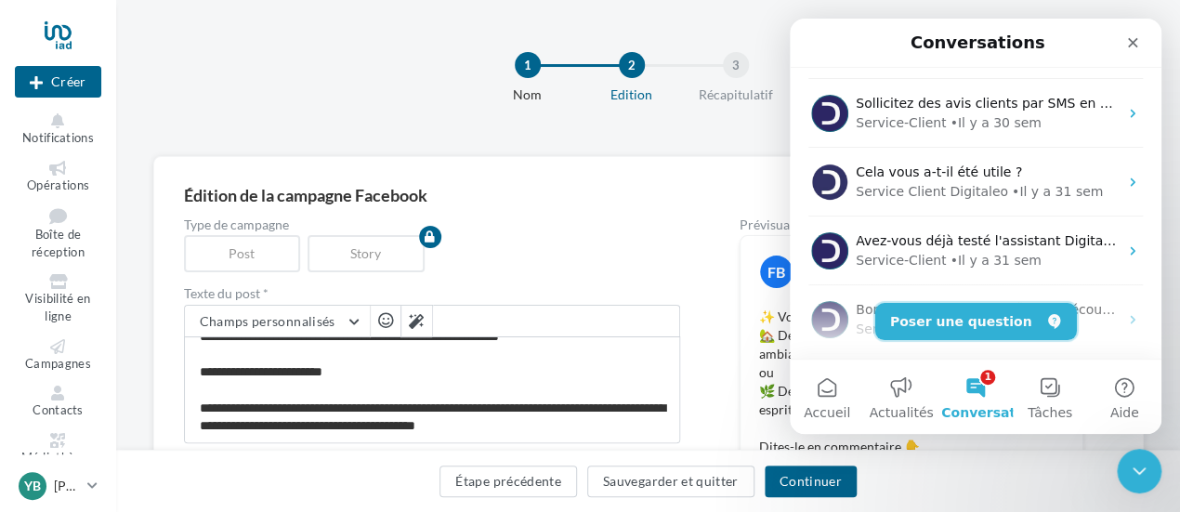
click at [973, 329] on button "Poser une question" at bounding box center [976, 321] width 202 height 37
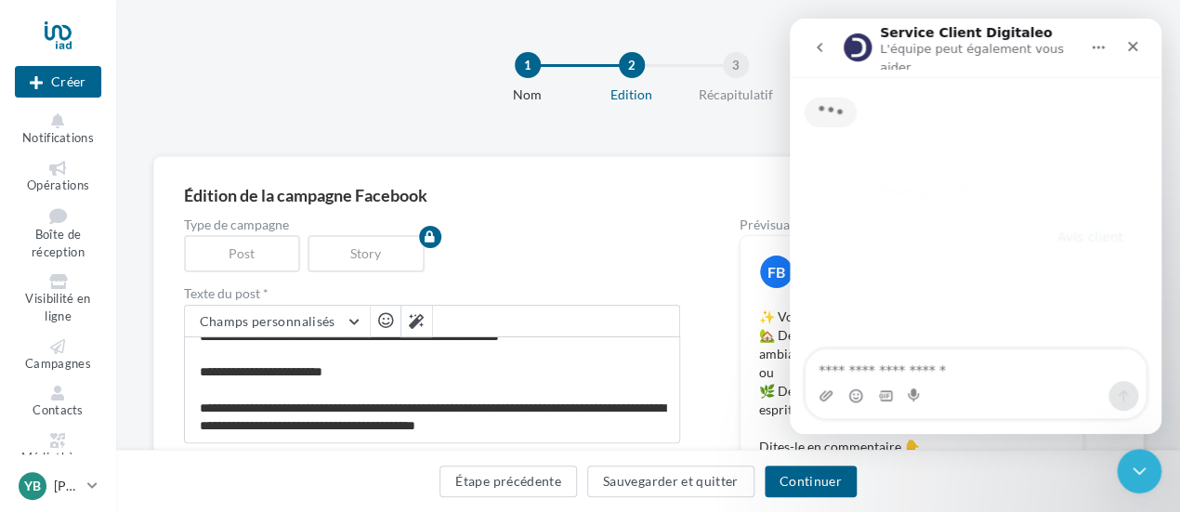
scroll to position [464, 0]
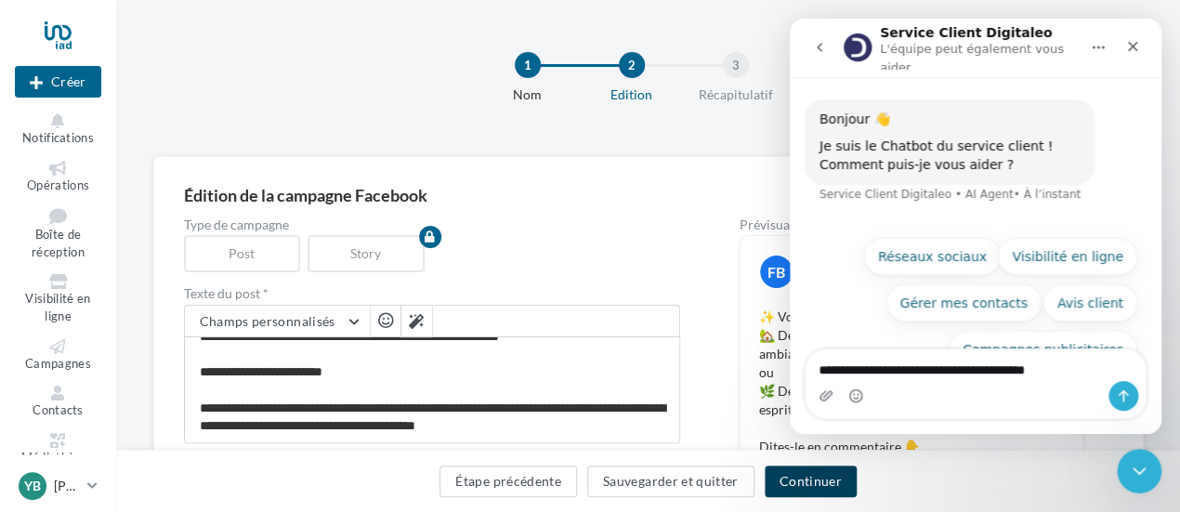
click at [828, 479] on button "Continuer" at bounding box center [810, 481] width 92 height 32
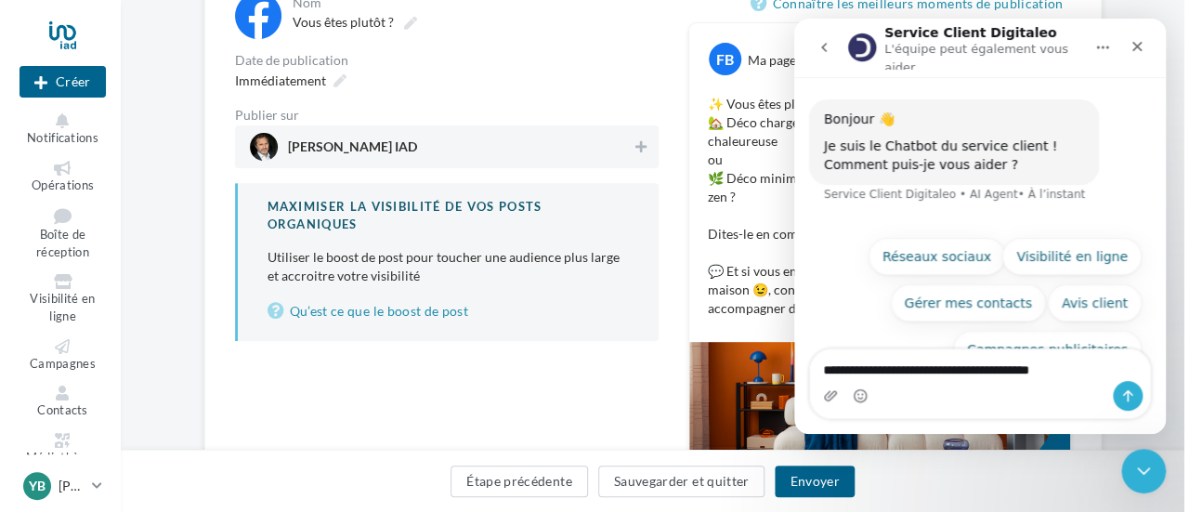
scroll to position [243, 0]
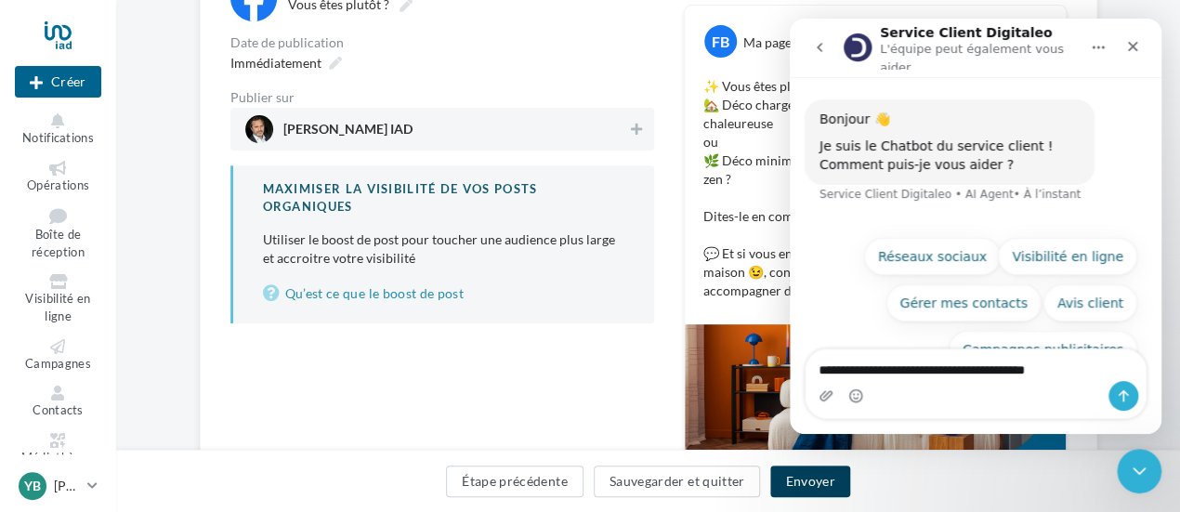
click at [812, 488] on button "Envoyer" at bounding box center [809, 481] width 79 height 32
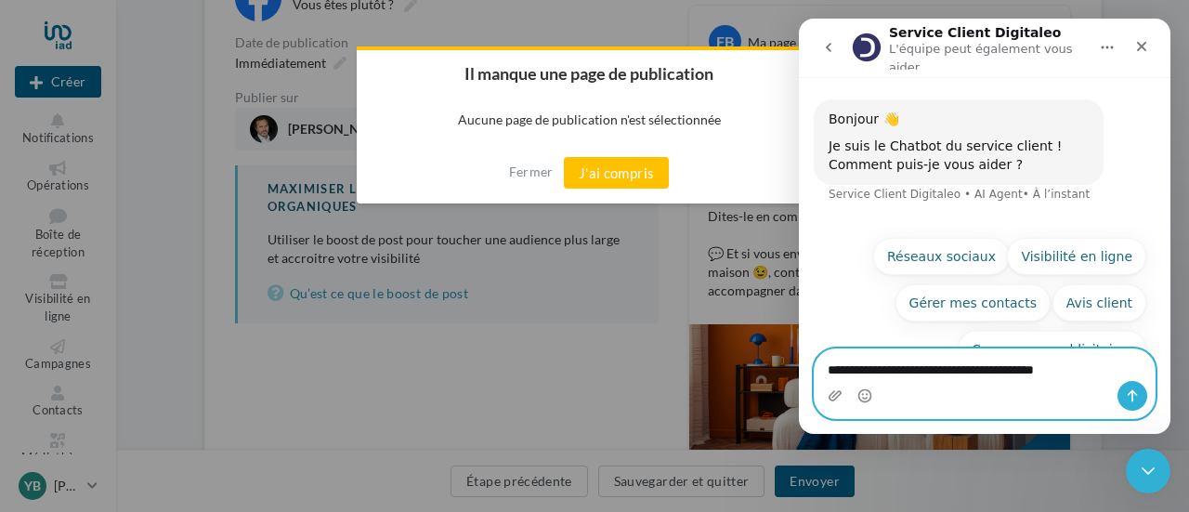
click at [1100, 374] on textarea "**********" at bounding box center [985, 365] width 340 height 32
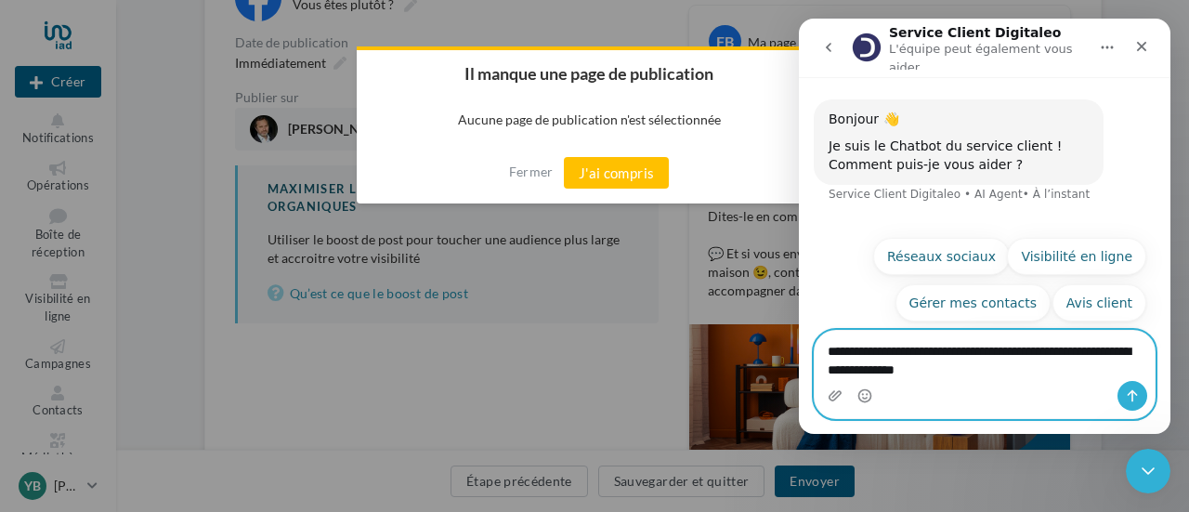
type textarea "**********"
click at [1131, 398] on icon "Envoyer un message…" at bounding box center [1133, 396] width 10 height 12
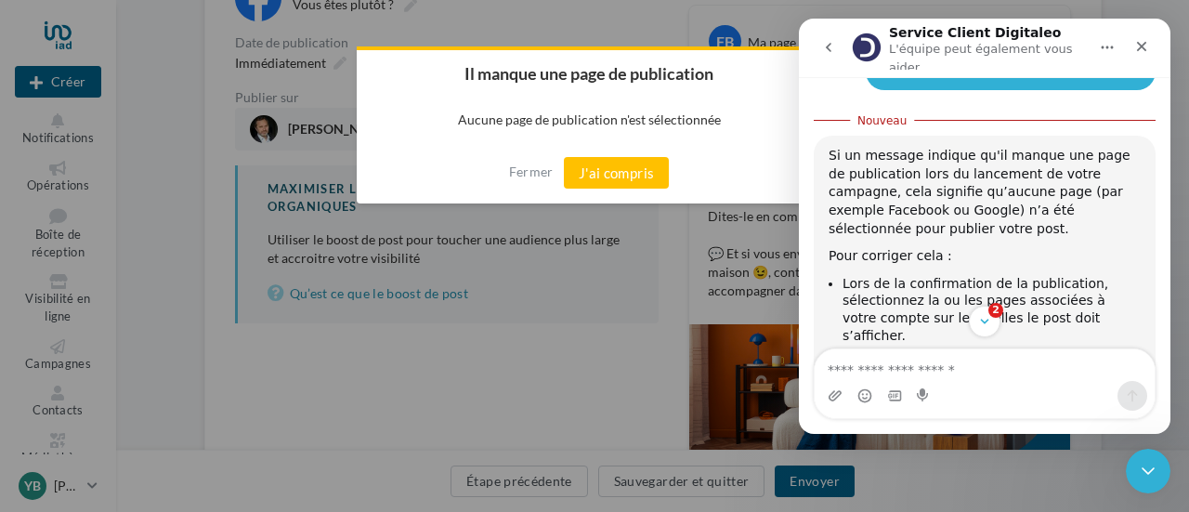
scroll to position [3, 0]
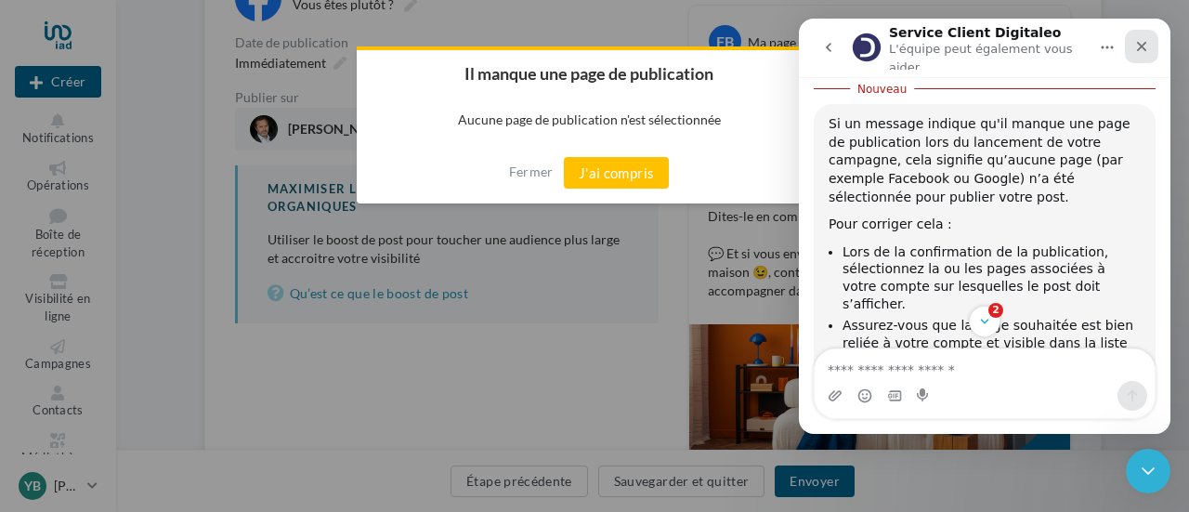
click at [1133, 47] on div "Fermer" at bounding box center [1141, 46] width 33 height 33
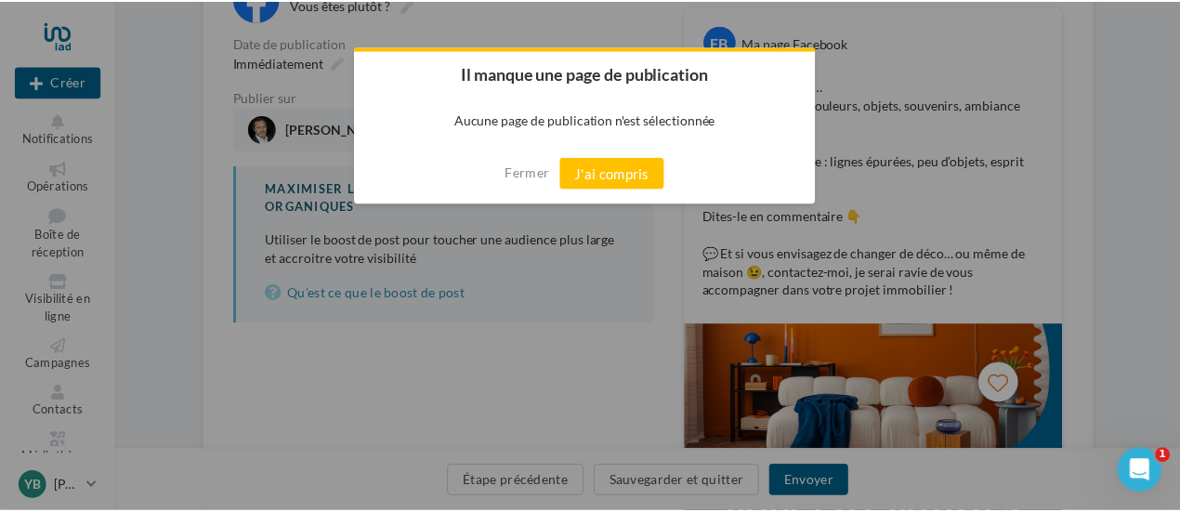
scroll to position [375, 0]
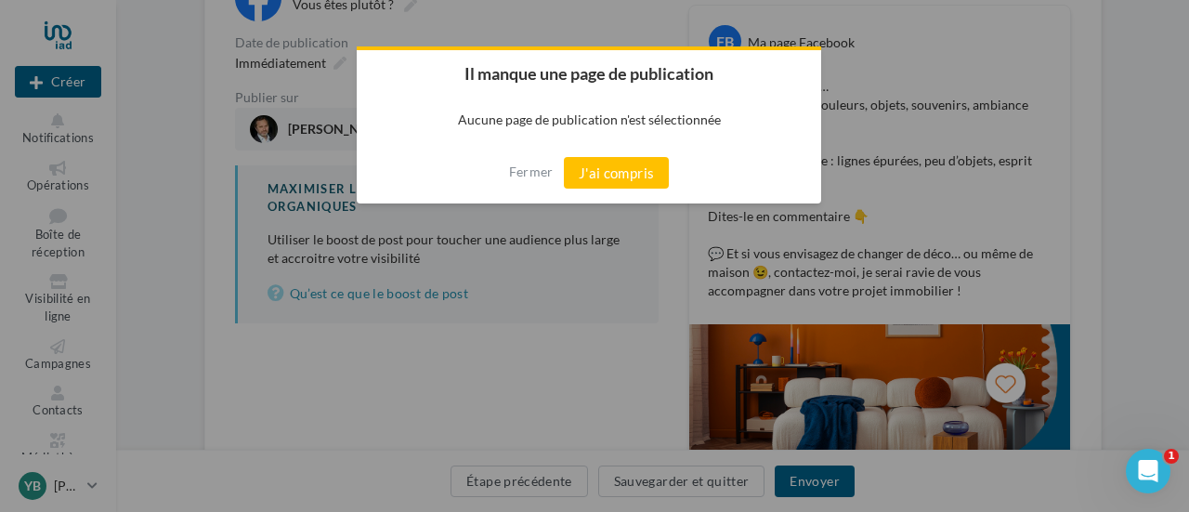
drag, startPoint x: 633, startPoint y: 170, endPoint x: 687, endPoint y: 135, distance: 65.2
click at [637, 174] on button "J'ai compris" at bounding box center [617, 173] width 106 height 32
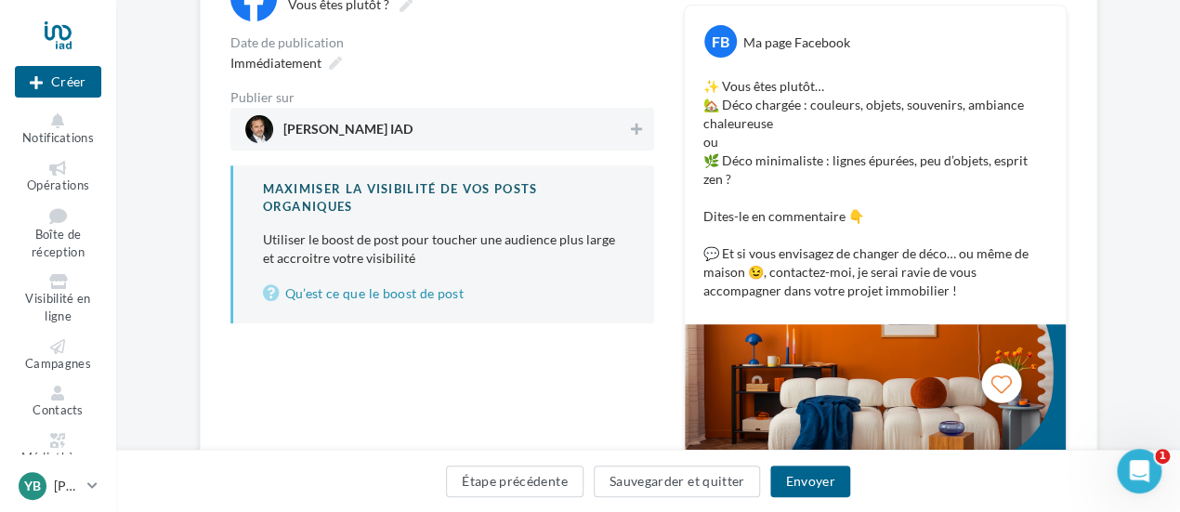
click at [724, 48] on div "FB" at bounding box center [720, 41] width 33 height 33
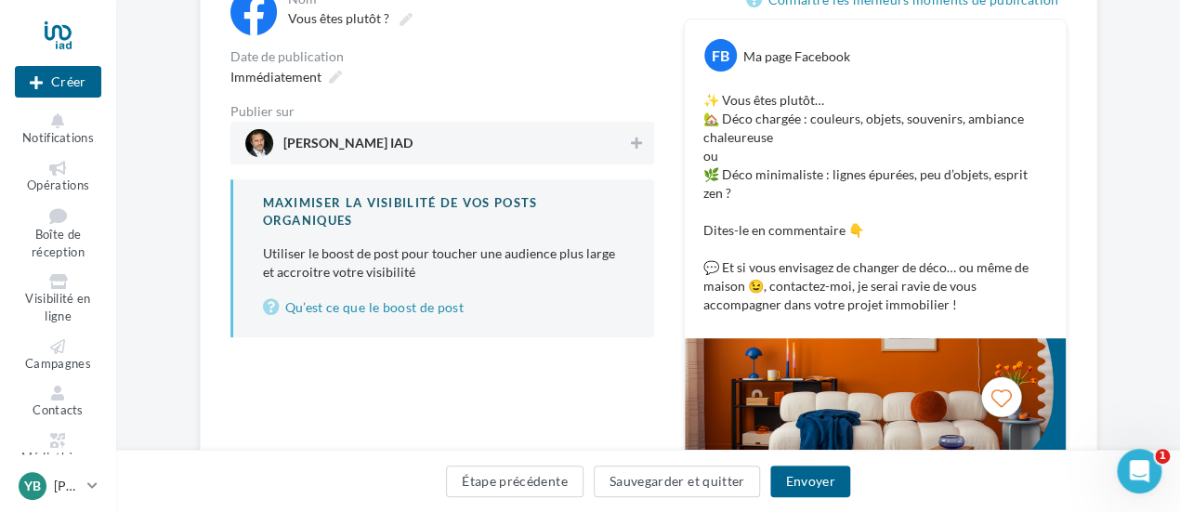
scroll to position [0, 0]
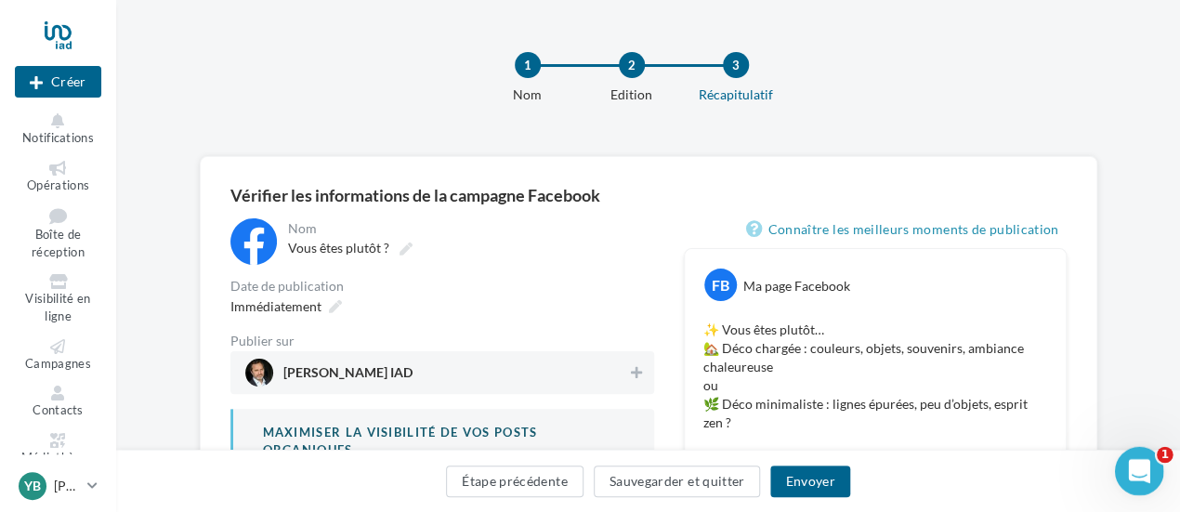
click at [1153, 460] on div "Ouvrir le Messenger Intercom" at bounding box center [1135, 468] width 61 height 61
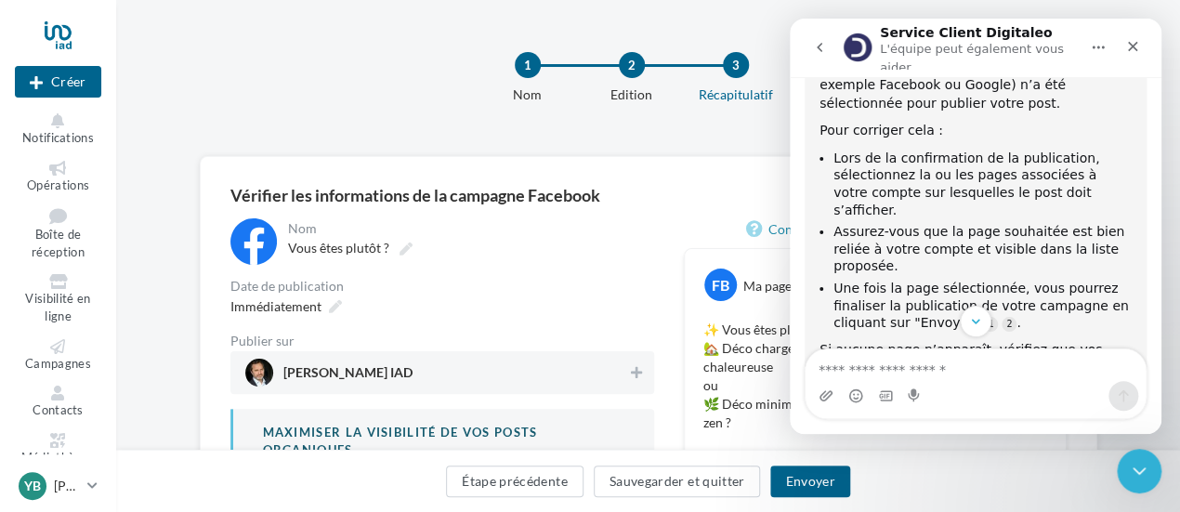
scroll to position [282, 0]
click at [608, 118] on div "1 Nom 2 Edition 3 Récapitulatif" at bounding box center [678, 85] width 1064 height 111
click at [1128, 44] on icon "Fermer" at bounding box center [1132, 46] width 15 height 15
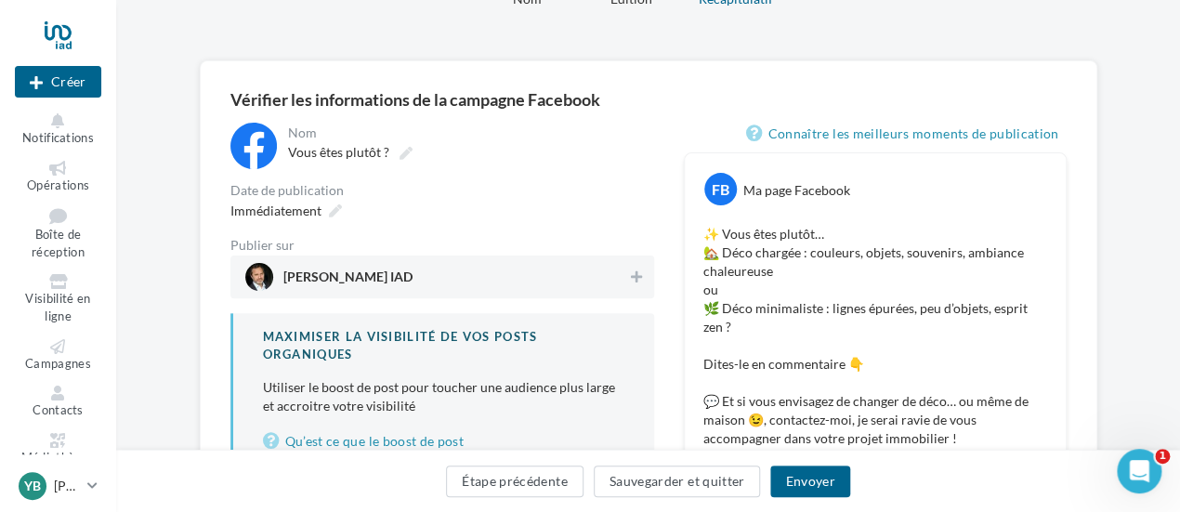
scroll to position [93, 0]
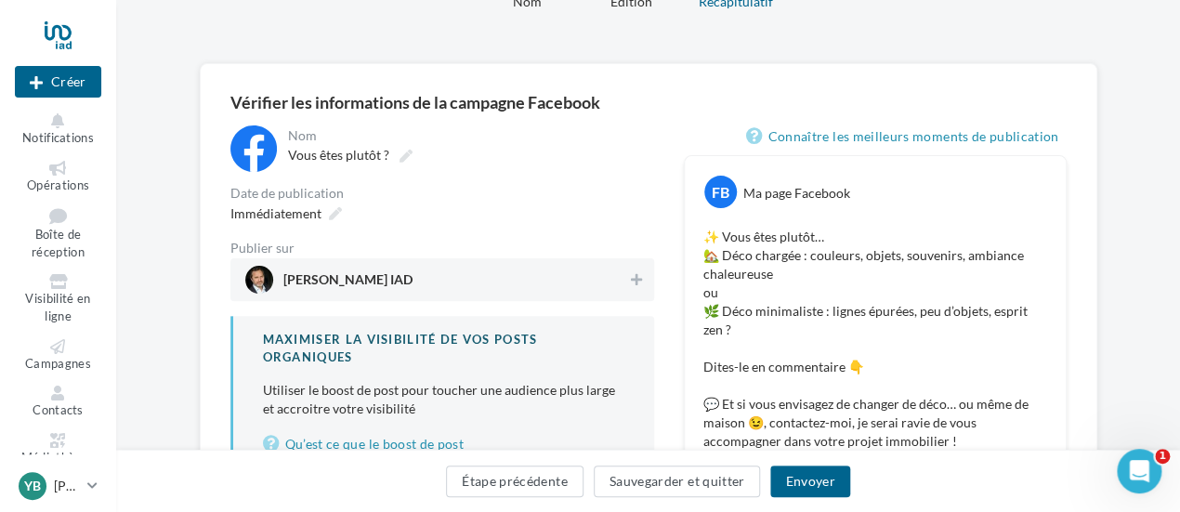
click at [340, 282] on span "Yves Buchin IAD" at bounding box center [347, 283] width 129 height 20
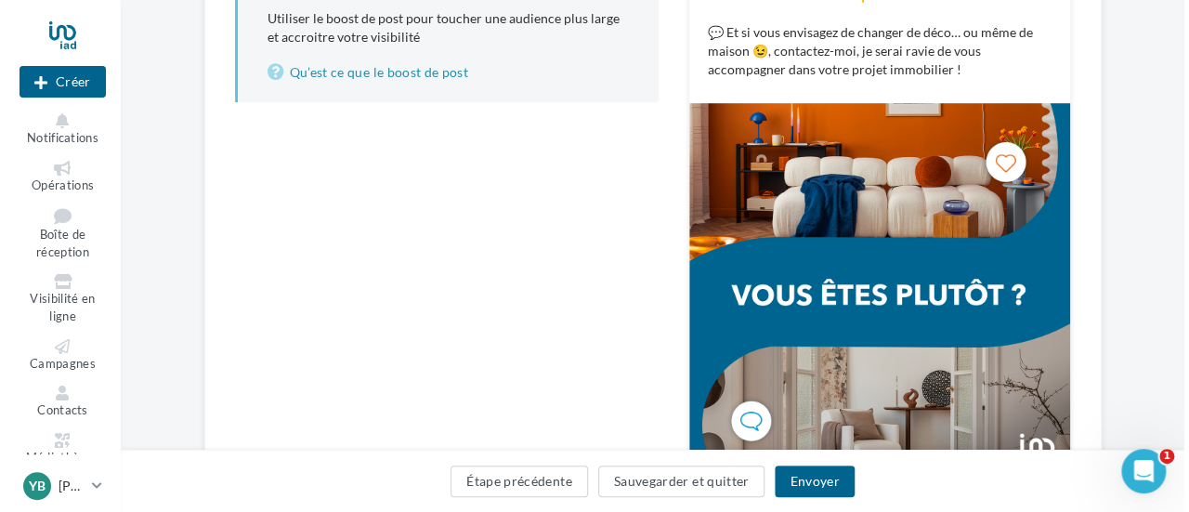
scroll to position [601, 0]
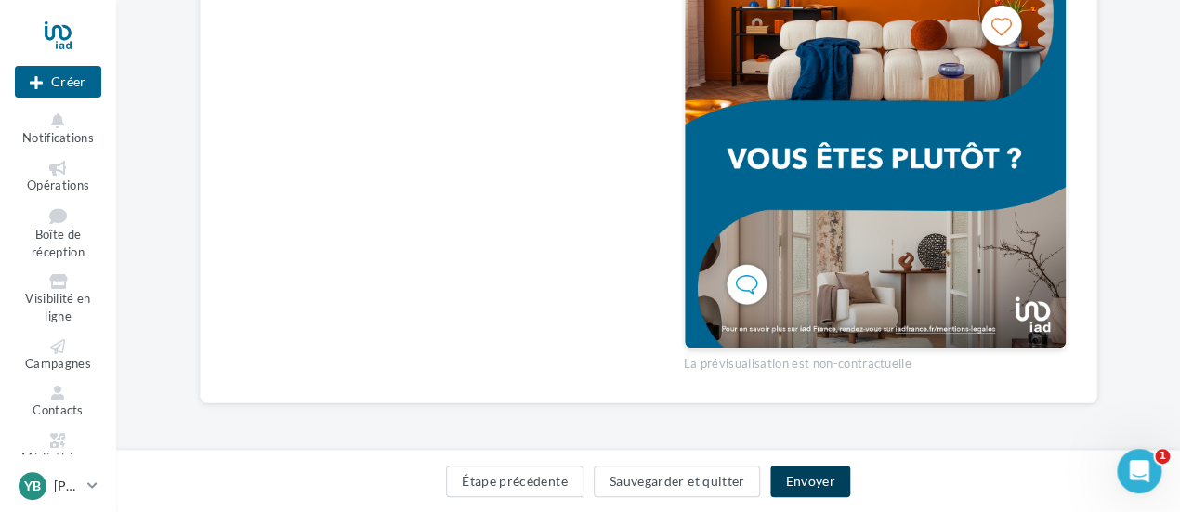
click at [807, 475] on button "Envoyer" at bounding box center [809, 481] width 79 height 32
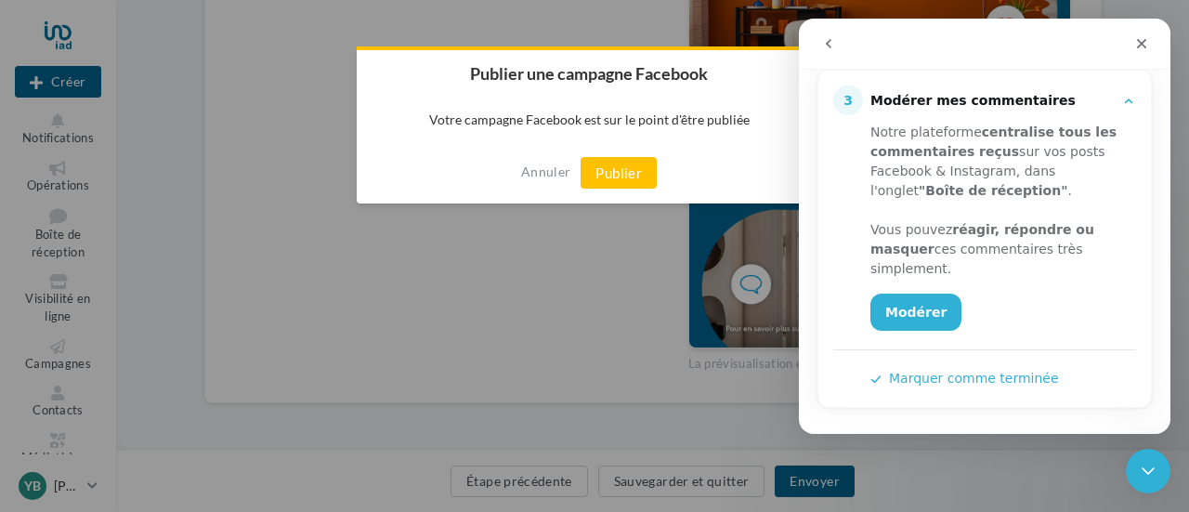
scroll to position [393, 0]
click at [636, 176] on button "Publier" at bounding box center [619, 173] width 76 height 32
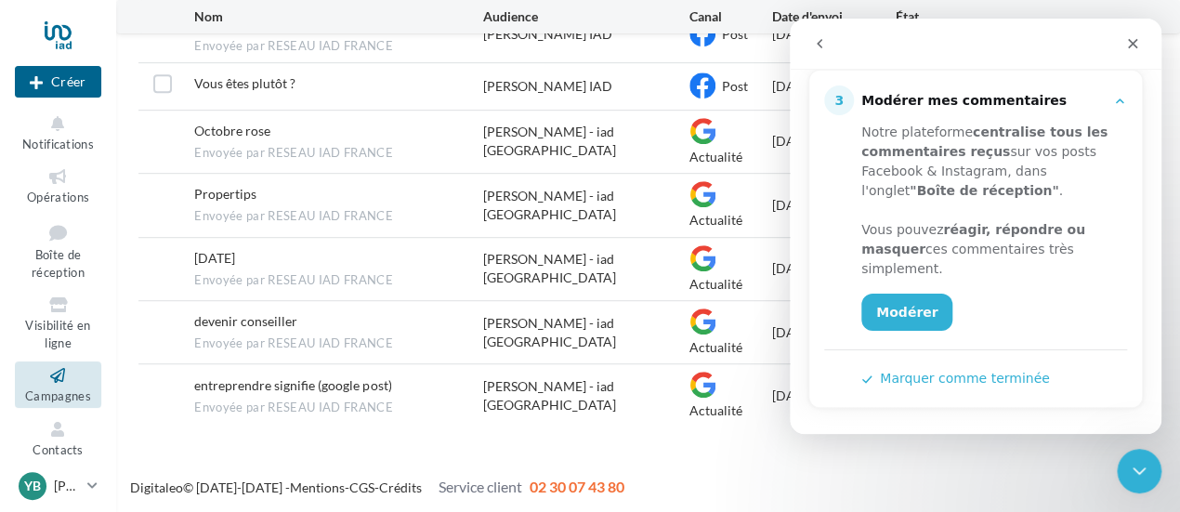
scroll to position [114, 0]
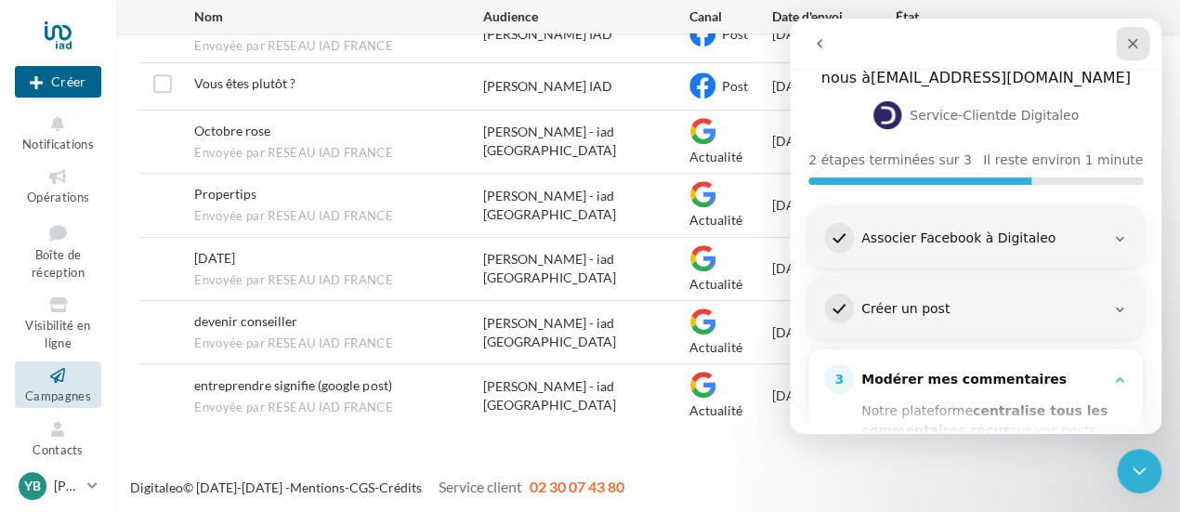
click at [1139, 43] on icon "Fermer" at bounding box center [1132, 43] width 15 height 15
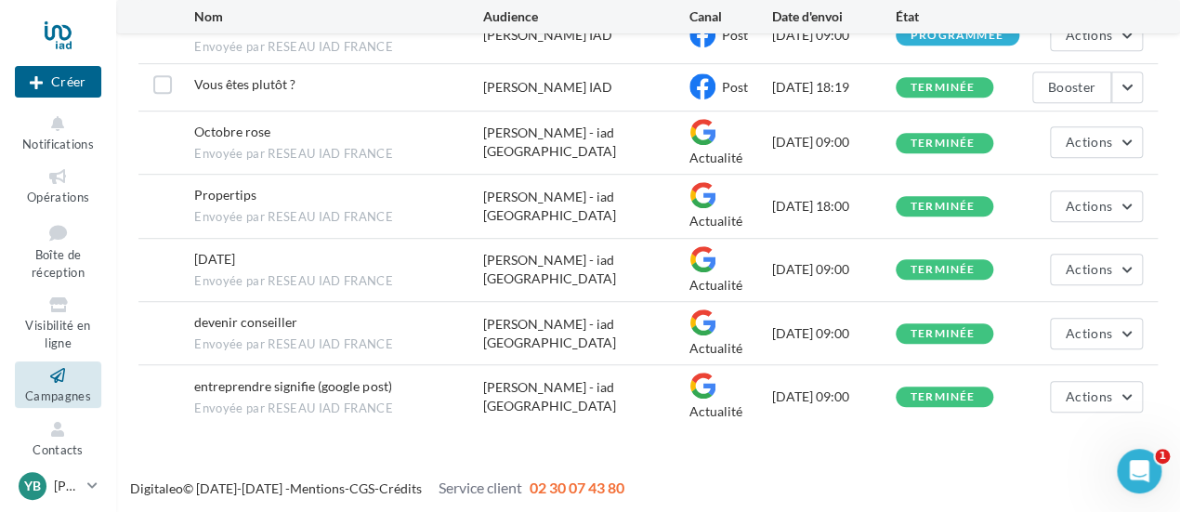
scroll to position [366, 0]
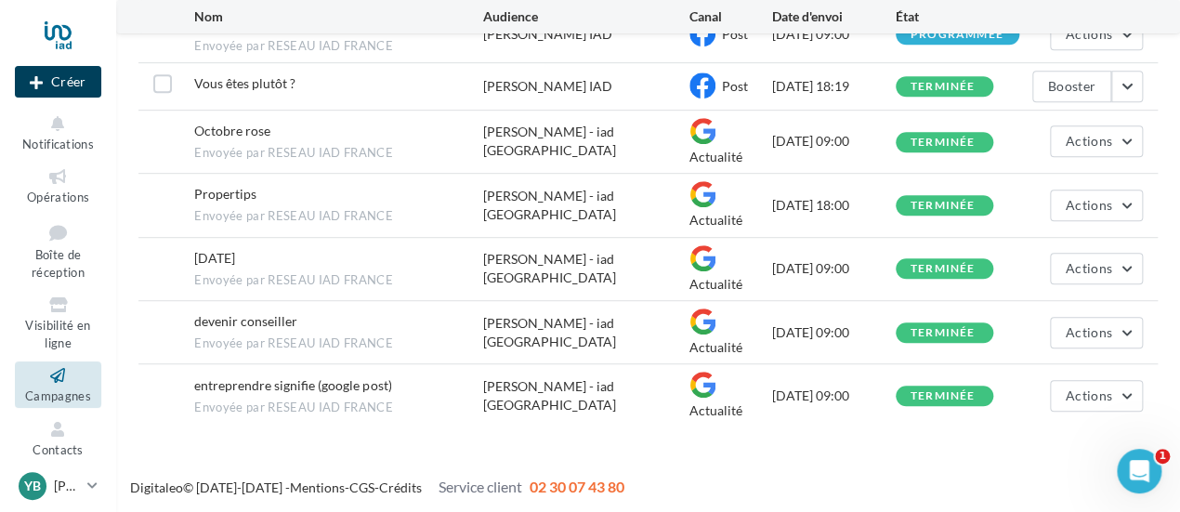
click at [70, 92] on button "Créer" at bounding box center [58, 82] width 86 height 32
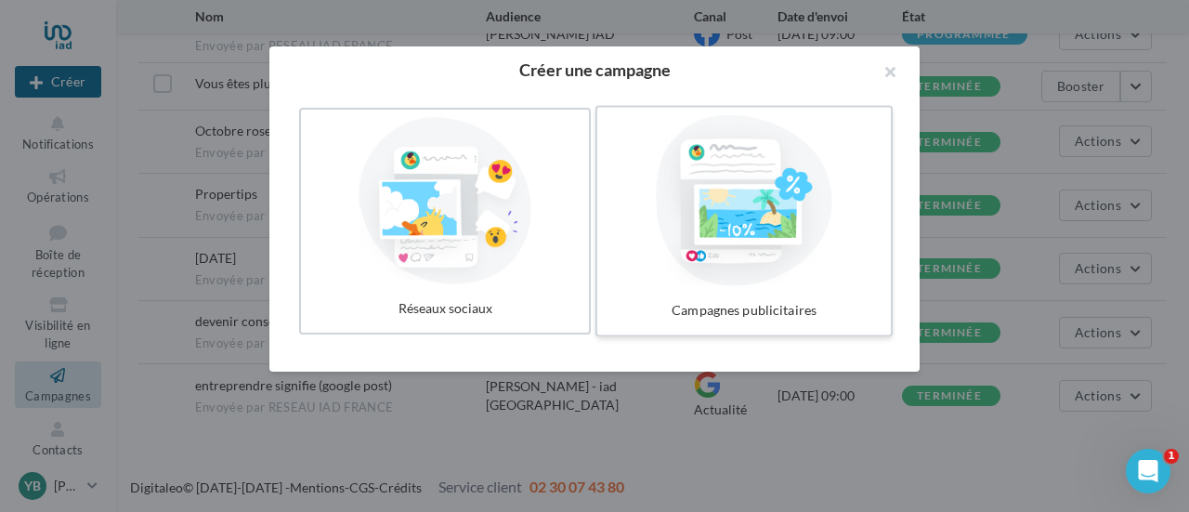
click at [782, 227] on div at bounding box center [744, 200] width 279 height 171
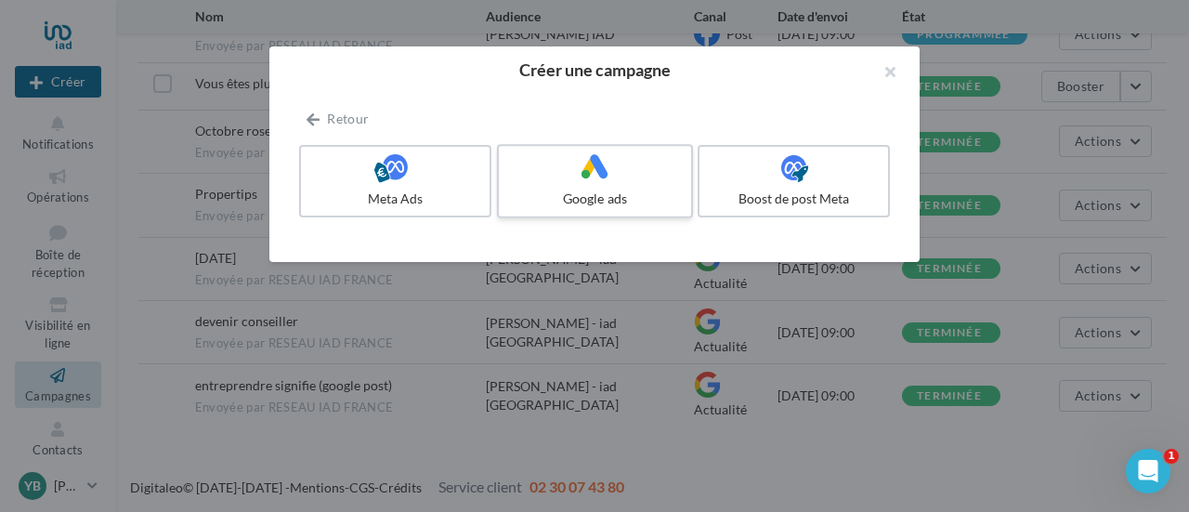
click at [640, 185] on label "Google ads" at bounding box center [595, 181] width 196 height 74
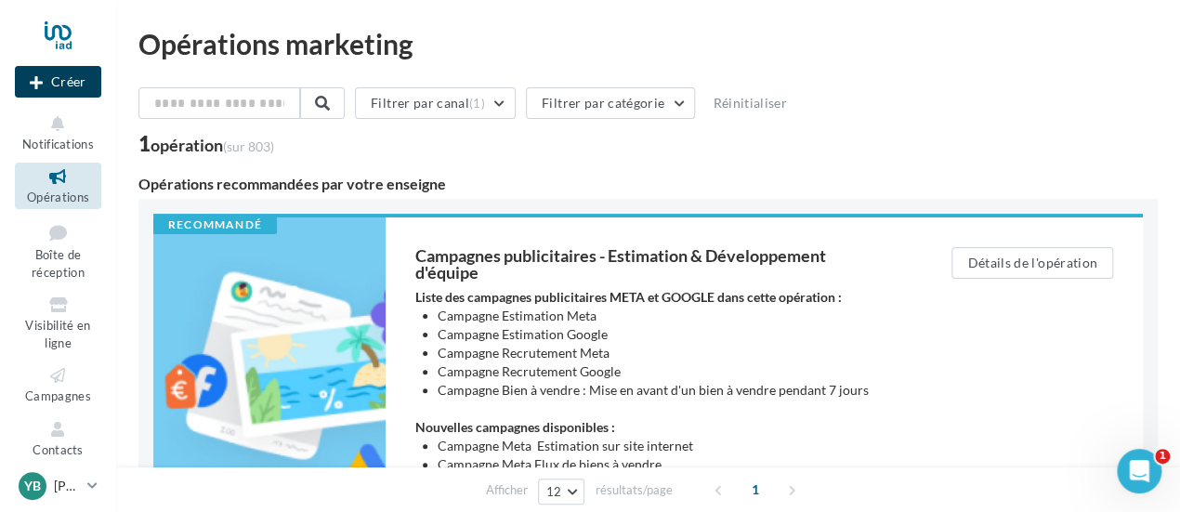
click at [63, 82] on button "Créer" at bounding box center [58, 82] width 86 height 32
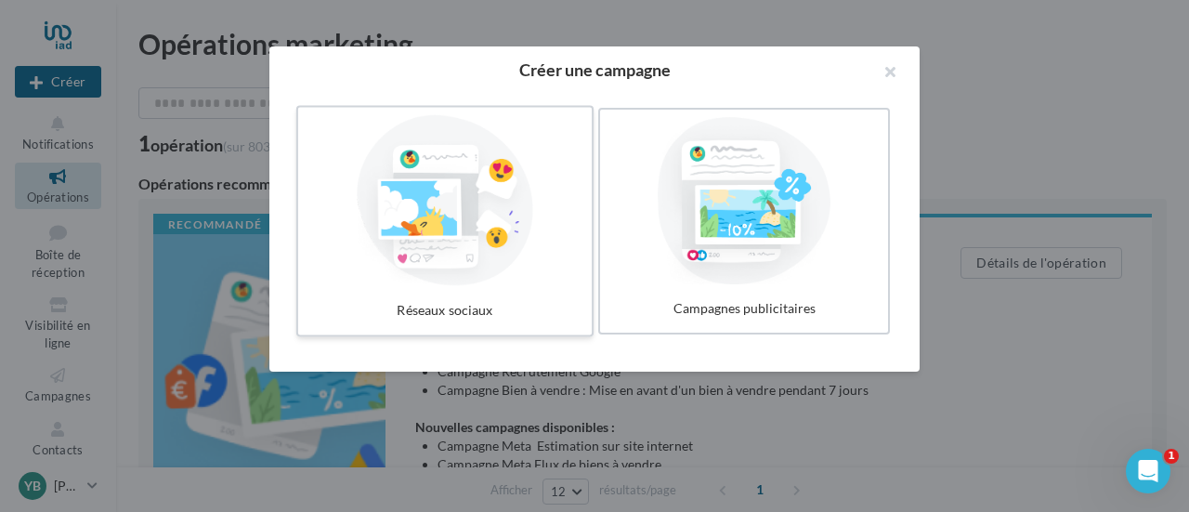
click at [479, 227] on div at bounding box center [445, 200] width 279 height 171
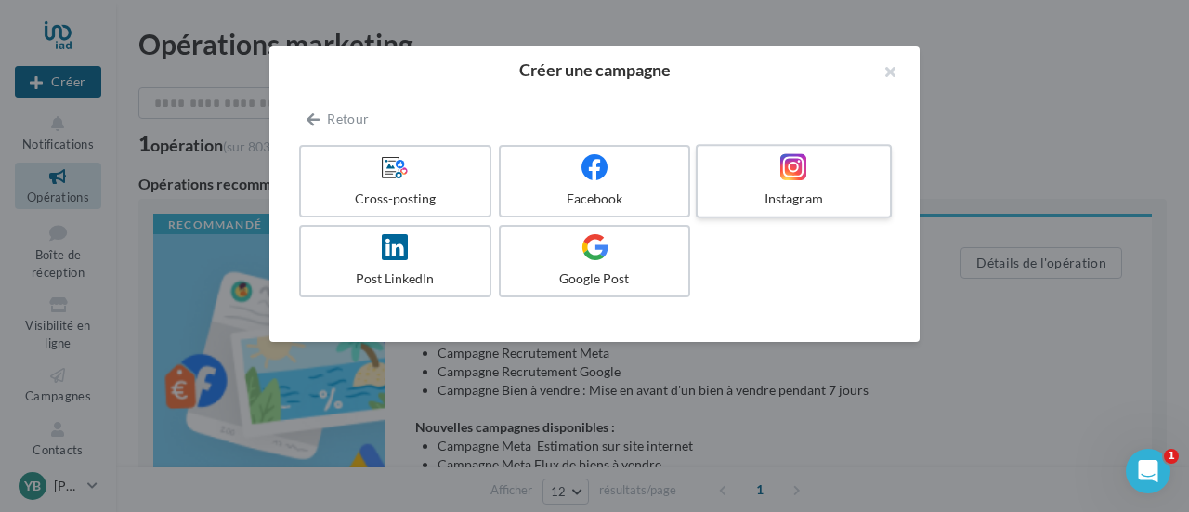
click at [810, 176] on div at bounding box center [793, 167] width 176 height 29
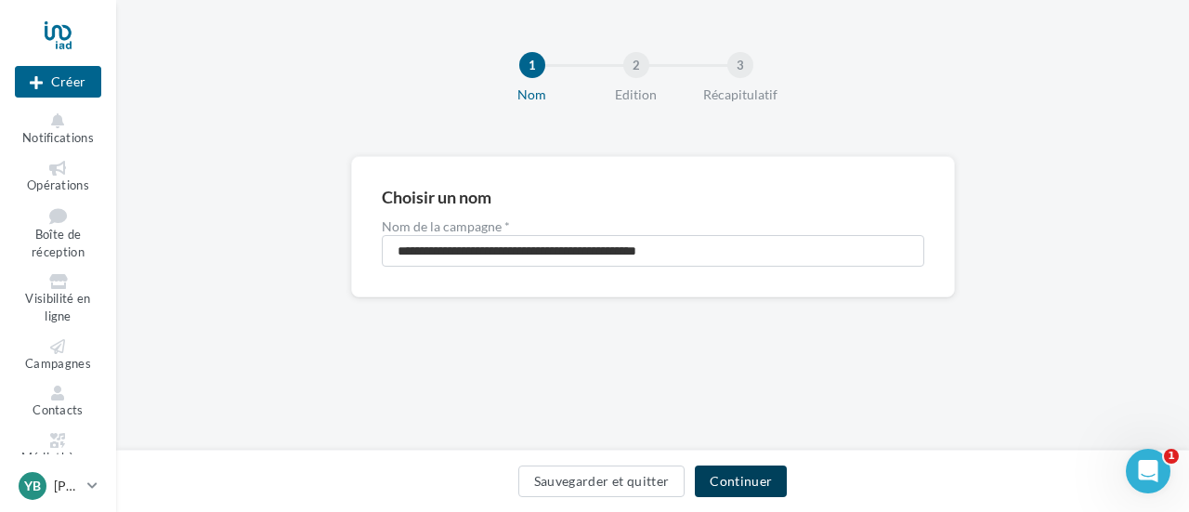
click at [721, 493] on button "Continuer" at bounding box center [741, 481] width 92 height 32
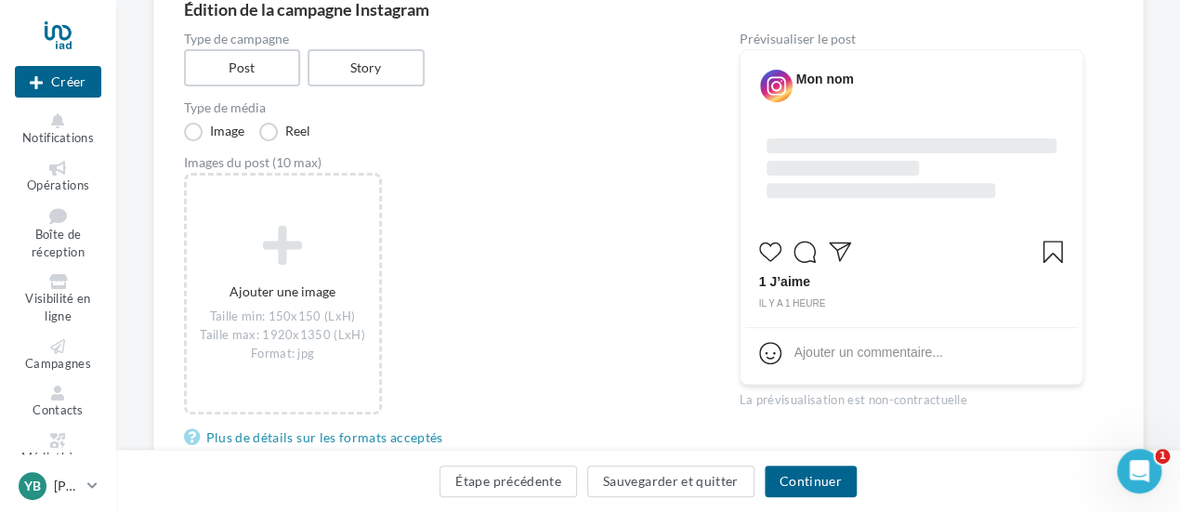
scroll to position [186, 0]
click at [788, 87] on icon at bounding box center [776, 86] width 33 height 33
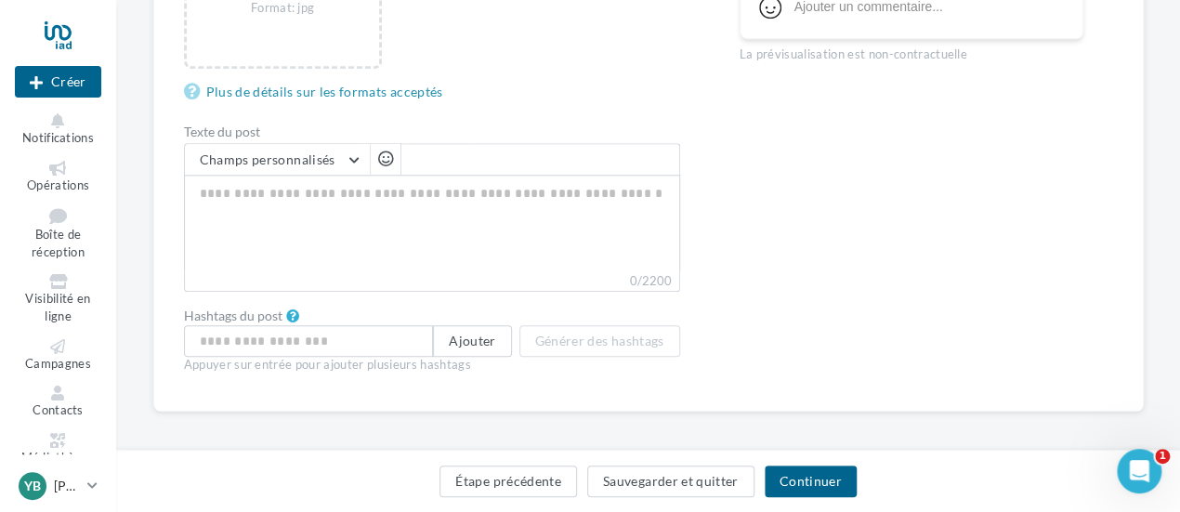
scroll to position [539, 0]
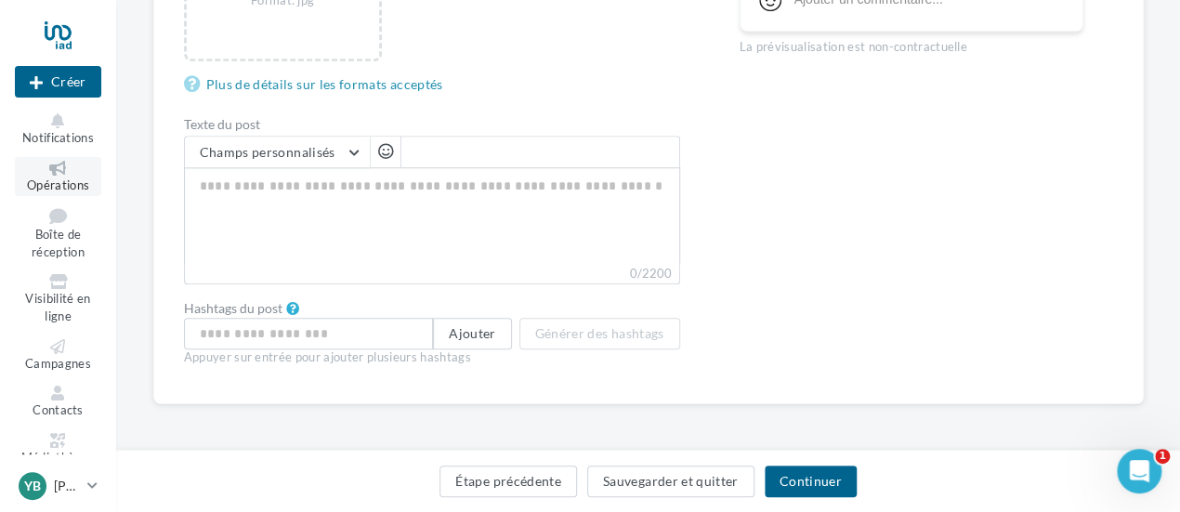
click at [58, 173] on icon at bounding box center [57, 168] width 75 height 15
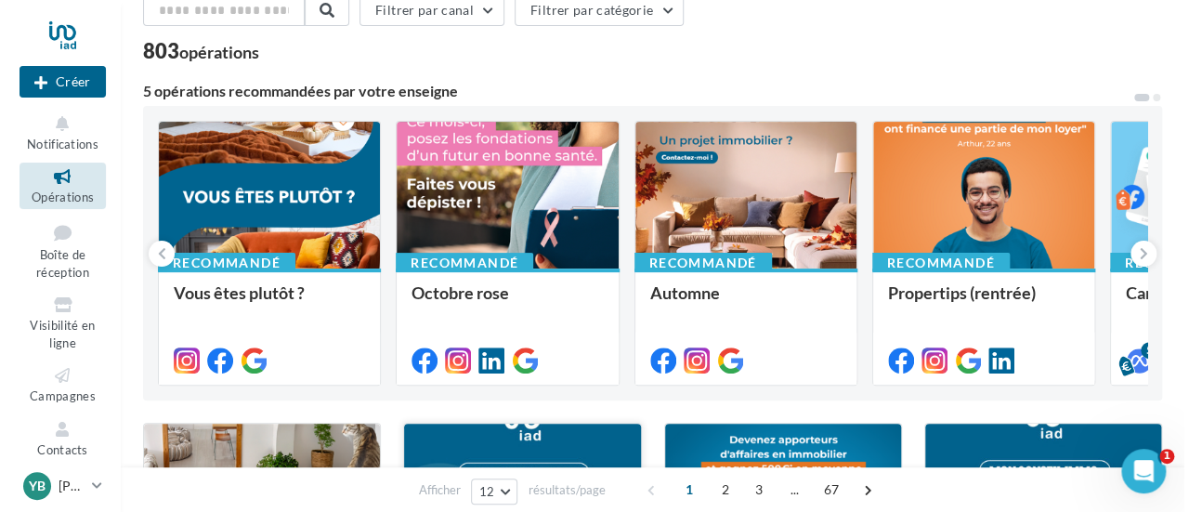
scroll to position [464, 0]
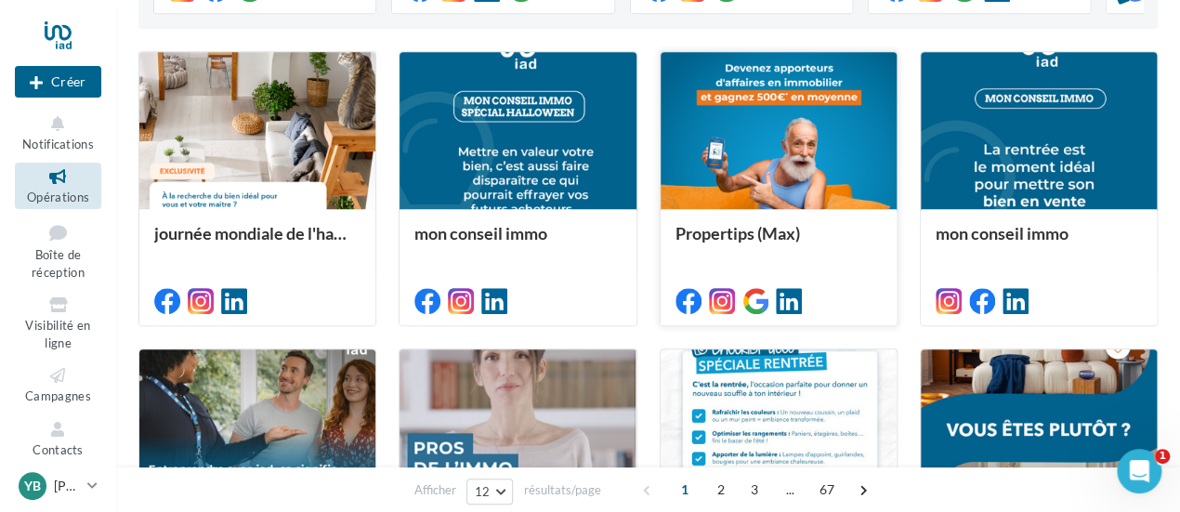
click at [803, 130] on div at bounding box center [778, 131] width 236 height 159
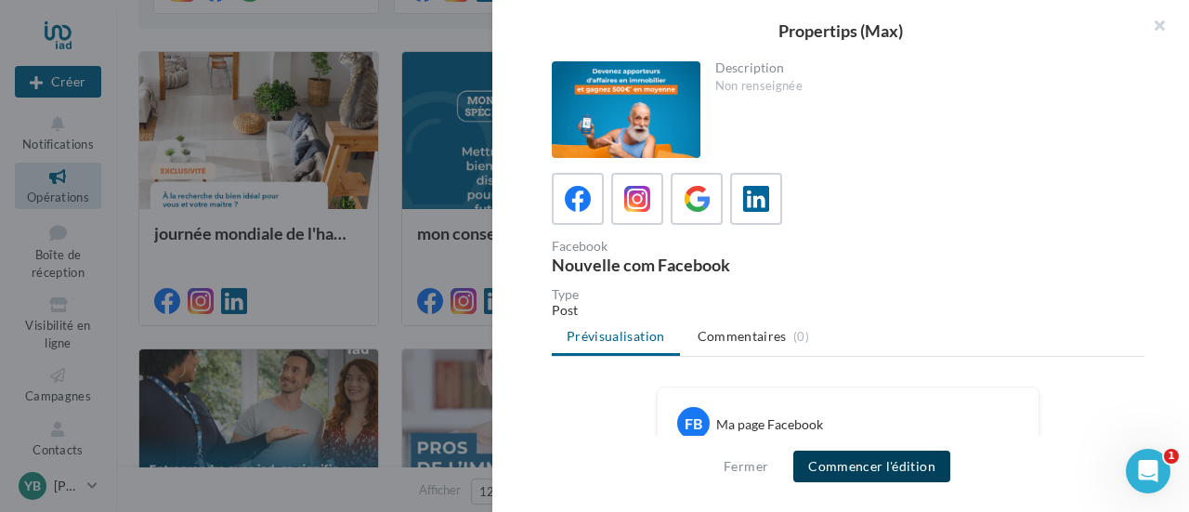
drag, startPoint x: 847, startPoint y: 467, endPoint x: 843, endPoint y: 435, distance: 32.7
click at [843, 436] on div "Fermer Commencer l'édition" at bounding box center [840, 474] width 697 height 76
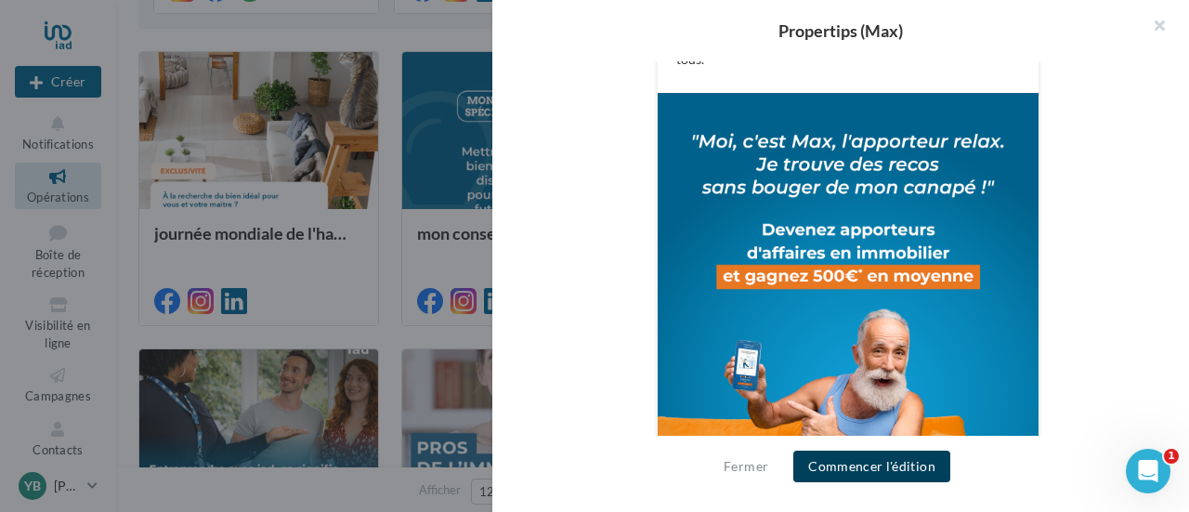
scroll to position [678, 0]
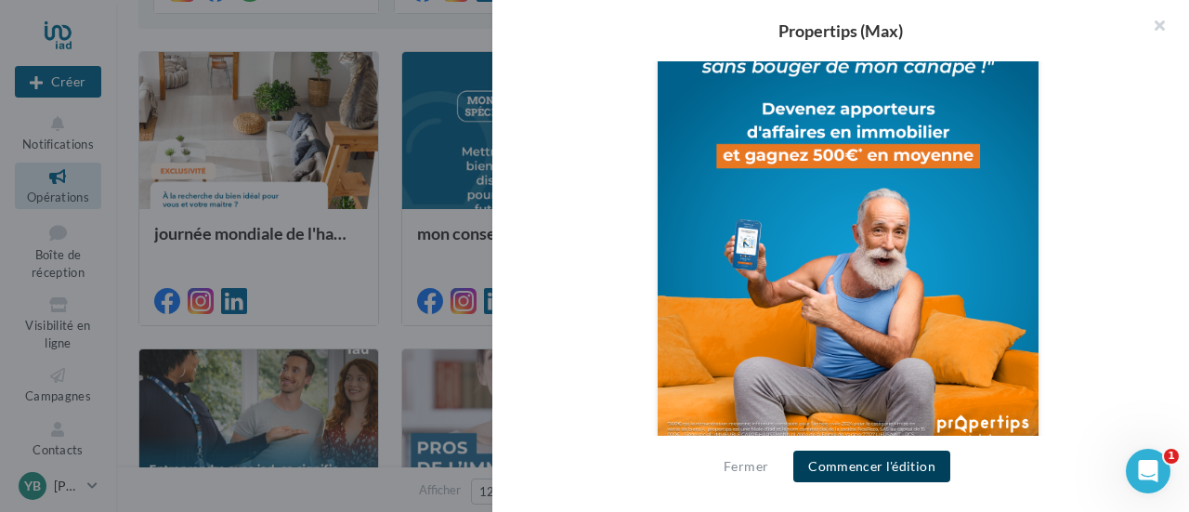
click at [877, 461] on button "Commencer l'édition" at bounding box center [871, 467] width 157 height 32
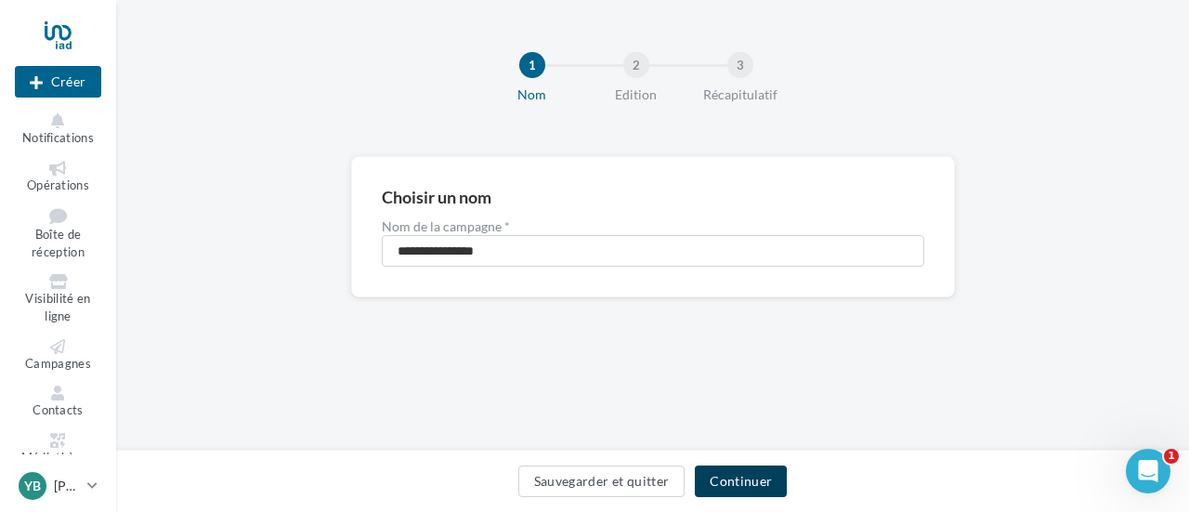
click at [757, 473] on button "Continuer" at bounding box center [741, 481] width 92 height 32
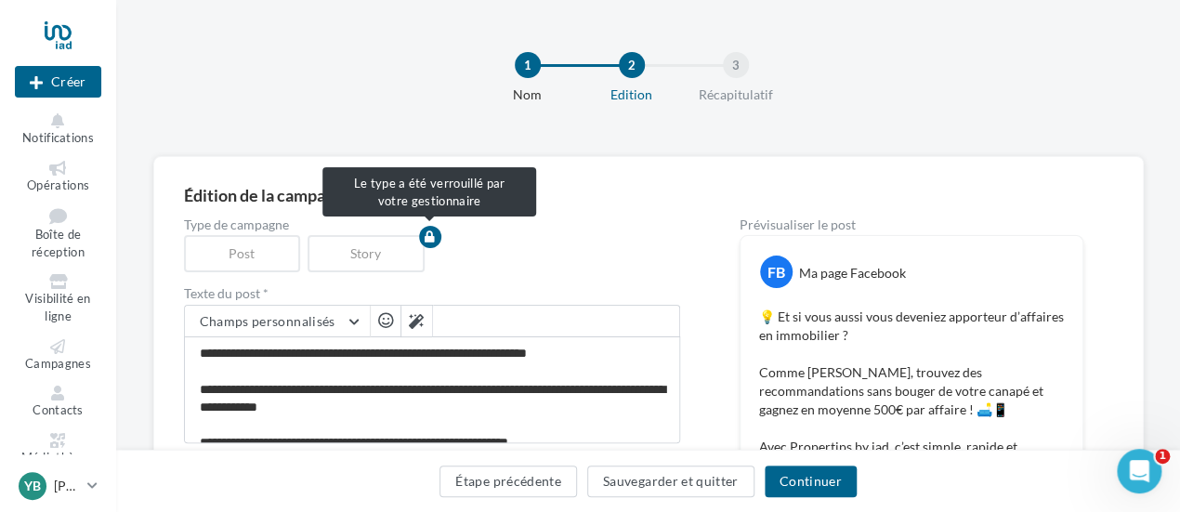
click at [268, 254] on div "Post" at bounding box center [246, 253] width 124 height 37
